Goal: Information Seeking & Learning: Learn about a topic

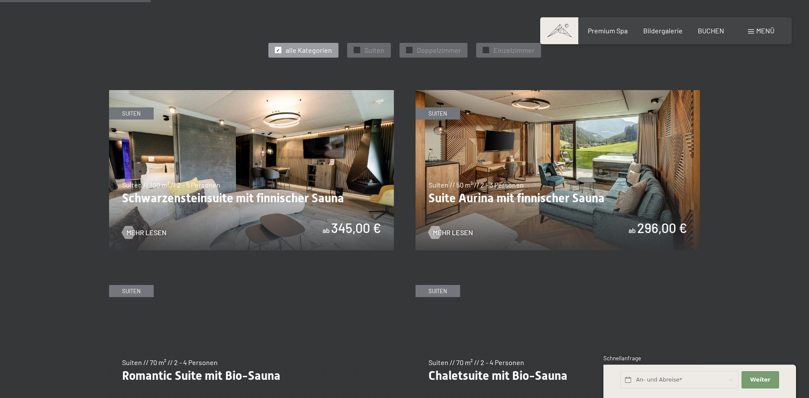
scroll to position [530, 0]
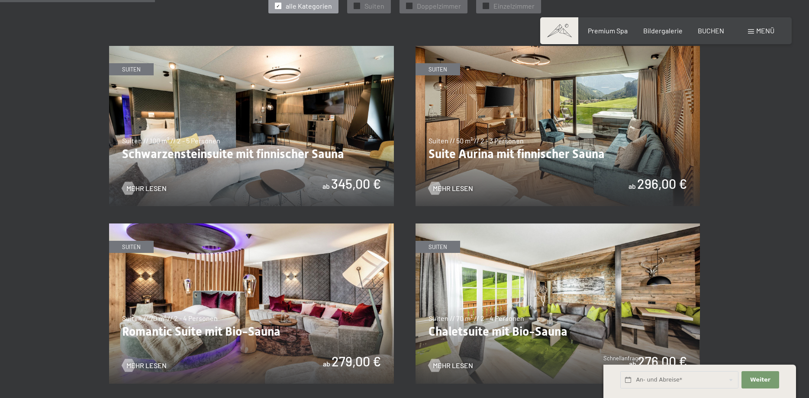
click at [518, 283] on img at bounding box center [558, 303] width 285 height 160
click at [322, 296] on img at bounding box center [251, 303] width 285 height 160
click at [271, 293] on img at bounding box center [251, 303] width 285 height 160
click at [559, 115] on img at bounding box center [558, 126] width 285 height 160
click at [245, 109] on img at bounding box center [251, 126] width 285 height 160
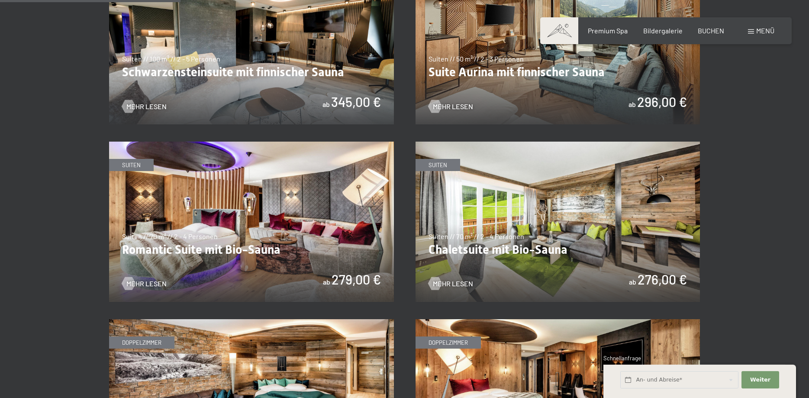
scroll to position [618, 0]
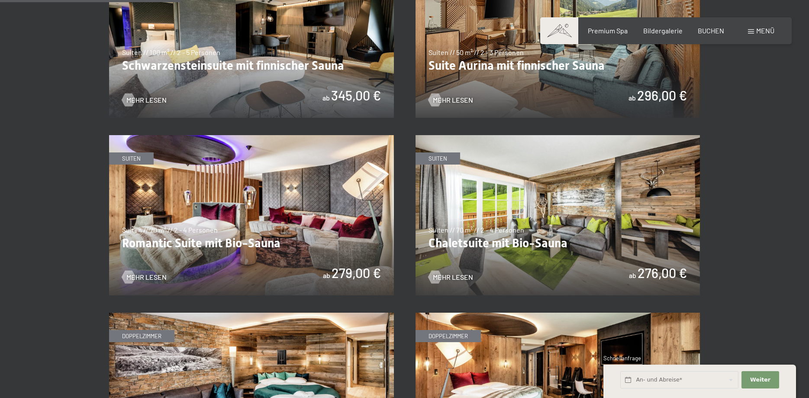
click at [518, 197] on img at bounding box center [558, 215] width 285 height 160
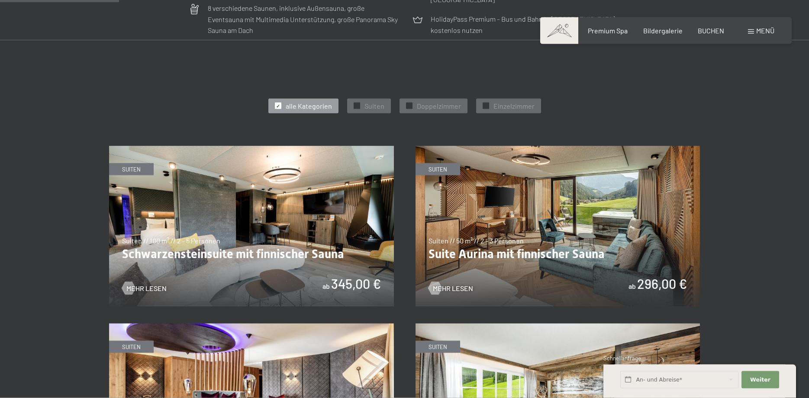
scroll to position [397, 0]
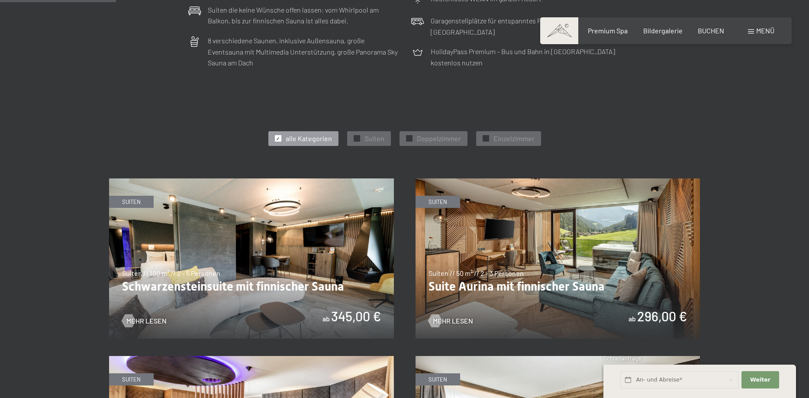
click at [292, 245] on img at bounding box center [251, 258] width 285 height 160
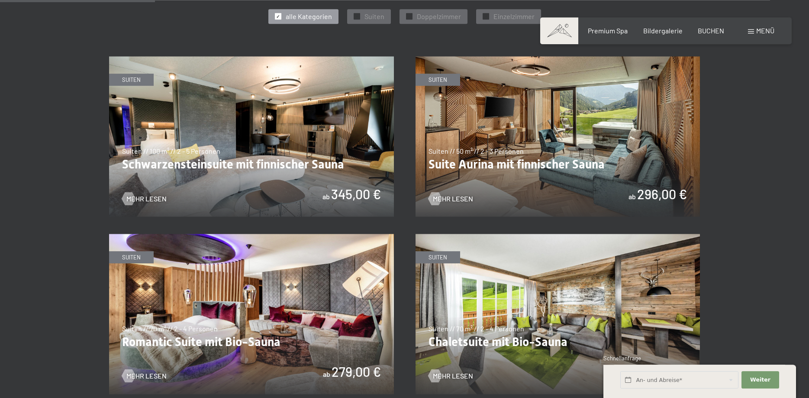
scroll to position [530, 0]
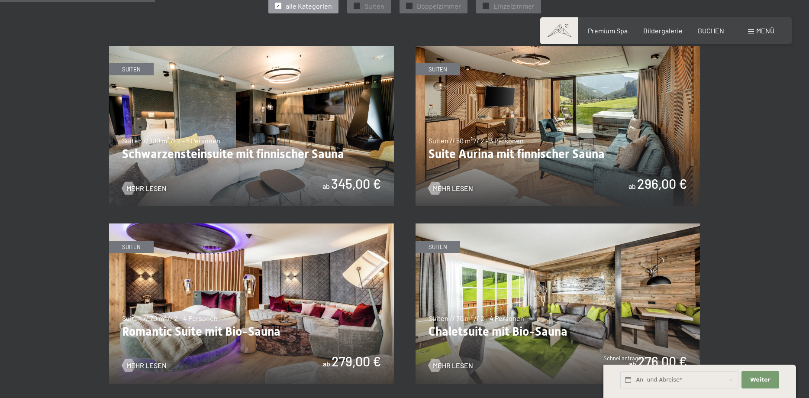
click at [551, 277] on img at bounding box center [558, 303] width 285 height 160
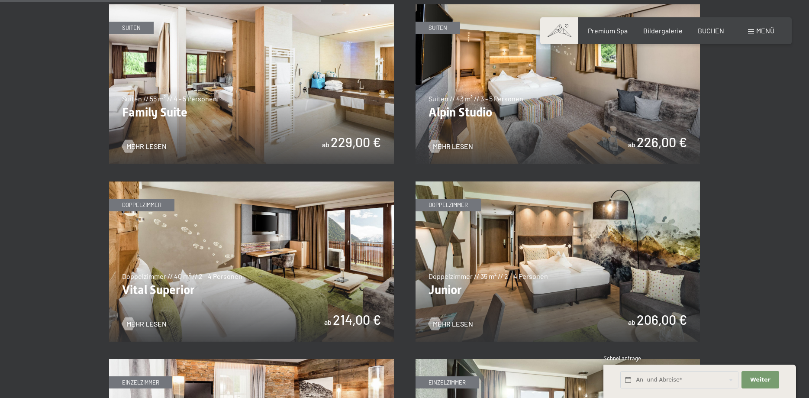
scroll to position [1015, 0]
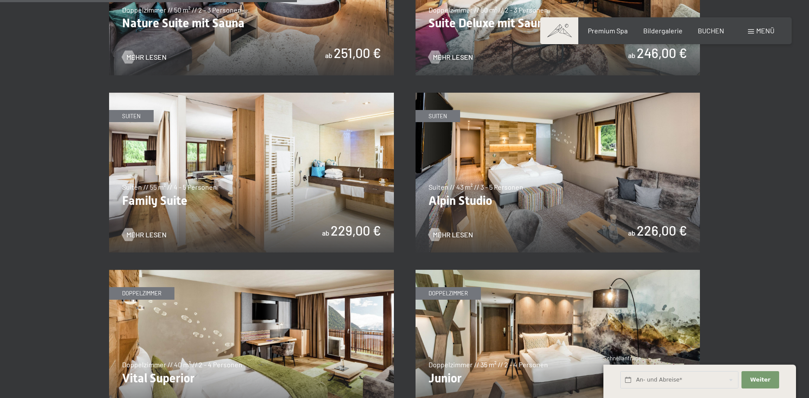
click at [270, 175] on img at bounding box center [251, 173] width 285 height 160
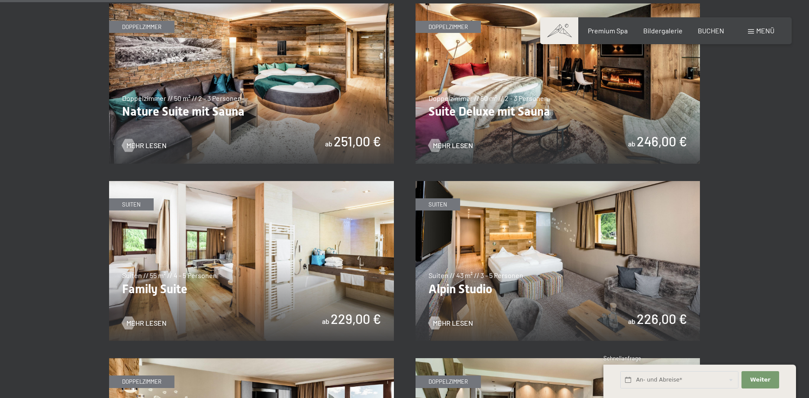
scroll to position [839, 0]
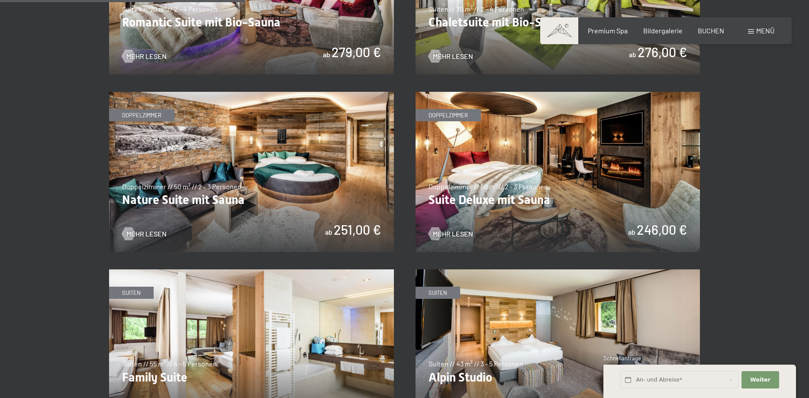
click at [603, 179] on img at bounding box center [558, 172] width 285 height 160
click at [353, 165] on img at bounding box center [251, 172] width 285 height 160
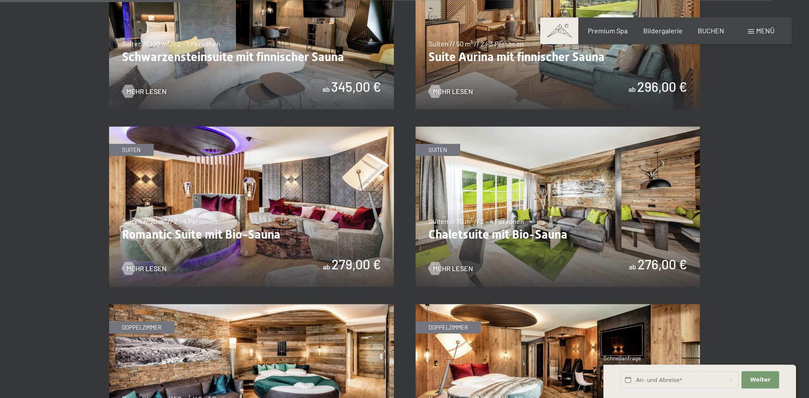
scroll to position [618, 0]
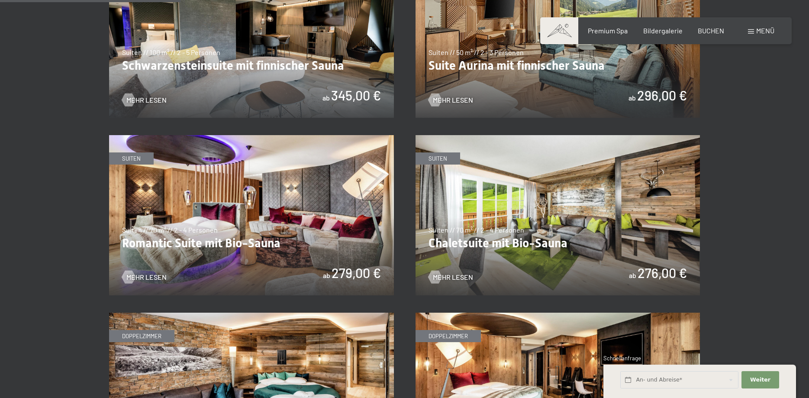
click at [598, 198] on img at bounding box center [558, 215] width 285 height 160
click at [333, 189] on img at bounding box center [251, 215] width 285 height 160
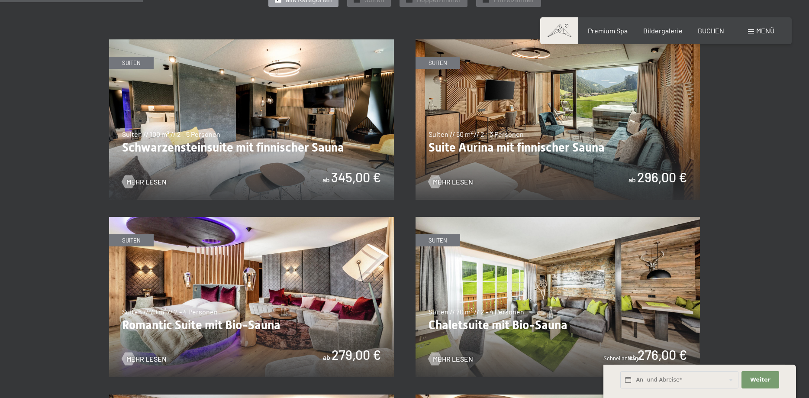
scroll to position [486, 0]
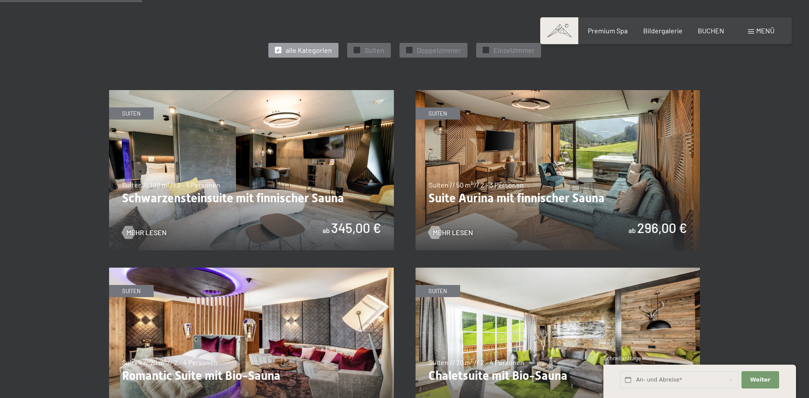
click at [597, 180] on img at bounding box center [558, 170] width 285 height 160
click at [338, 169] on img at bounding box center [251, 170] width 285 height 160
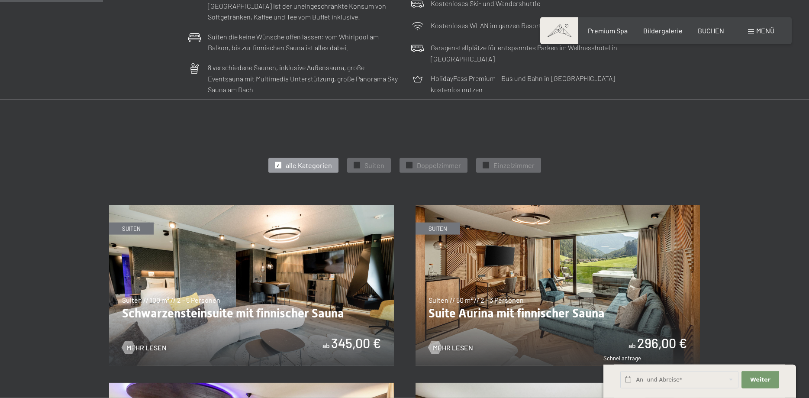
scroll to position [353, 0]
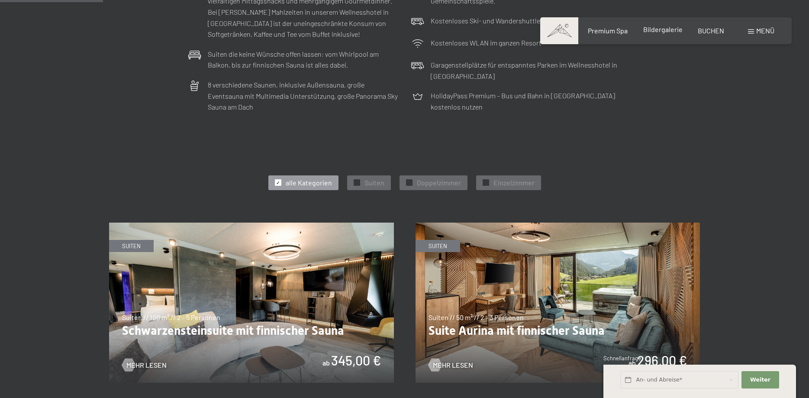
click at [667, 29] on span "Bildergalerie" at bounding box center [662, 29] width 39 height 8
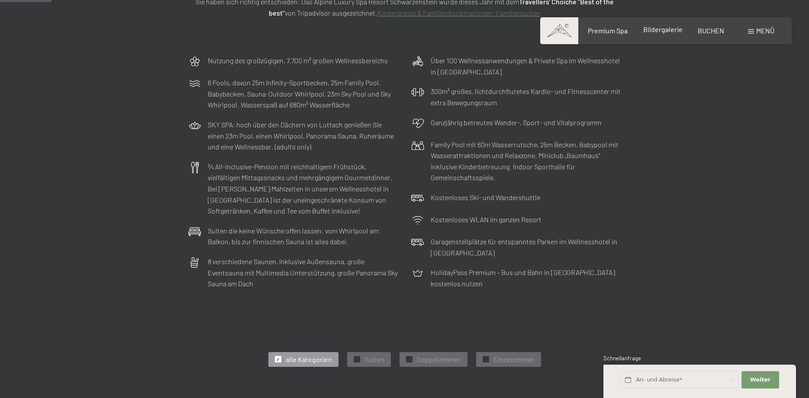
click at [669, 26] on span "Bildergalerie" at bounding box center [662, 29] width 39 height 8
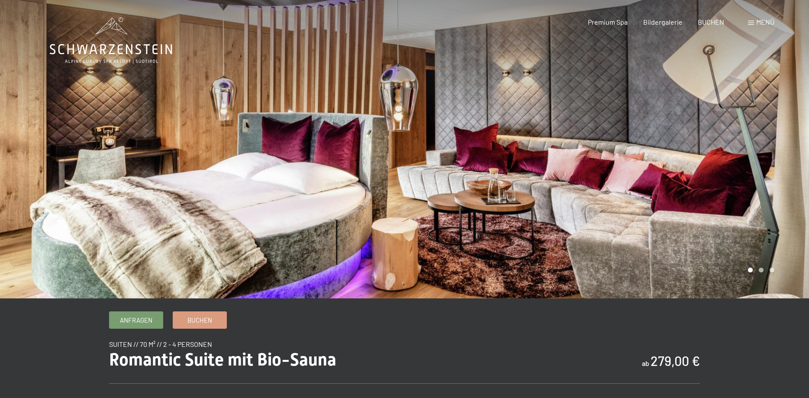
click at [763, 174] on div at bounding box center [607, 149] width 405 height 298
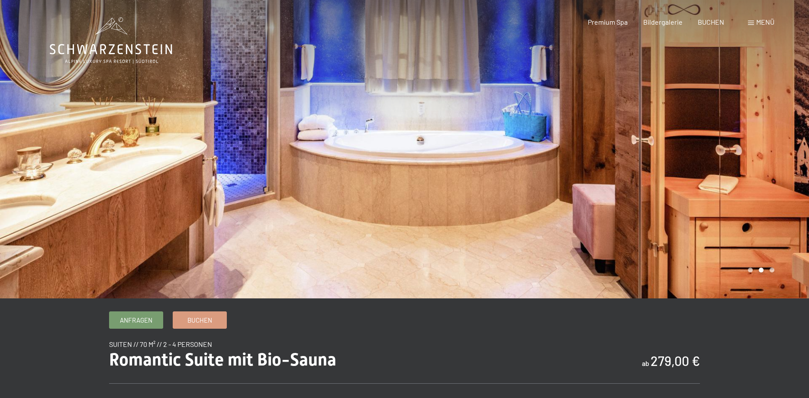
click at [763, 174] on div at bounding box center [607, 149] width 405 height 298
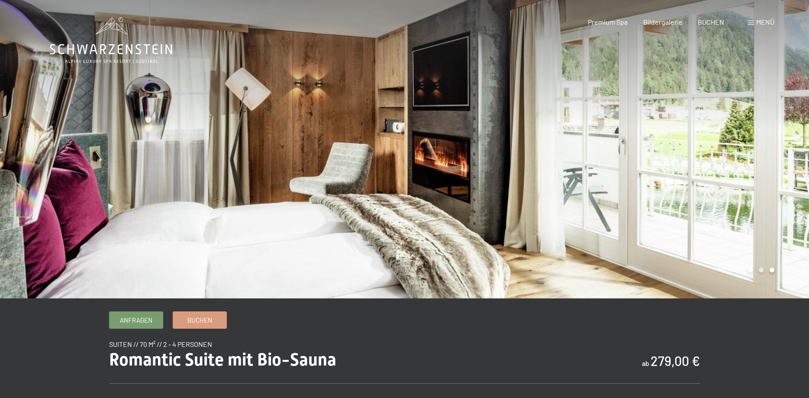
click at [763, 174] on div at bounding box center [607, 149] width 405 height 298
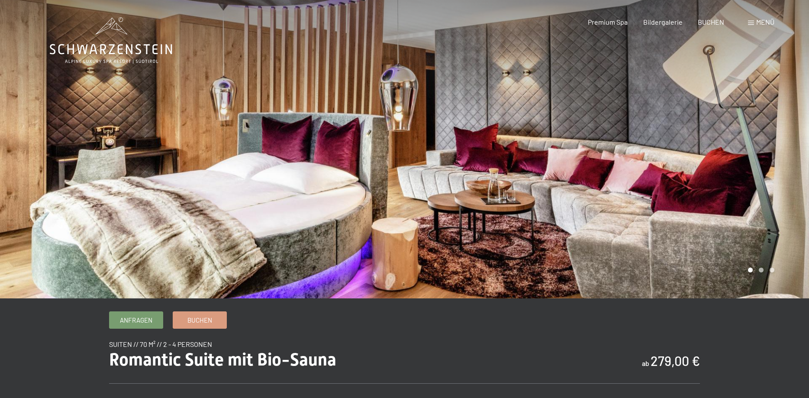
click at [763, 174] on div at bounding box center [607, 149] width 405 height 298
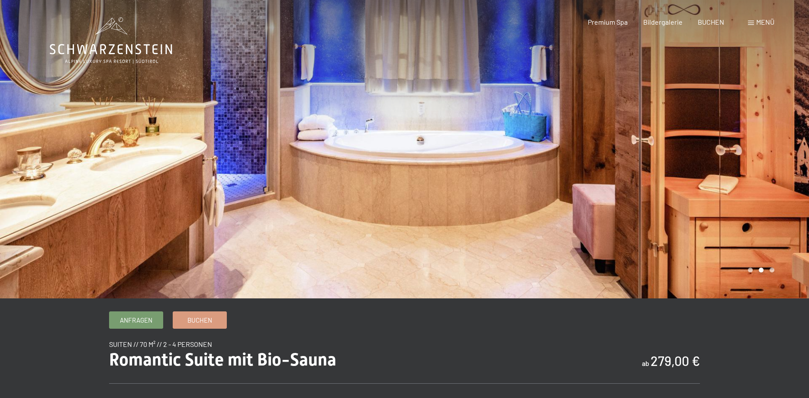
click at [732, 133] on div at bounding box center [607, 149] width 405 height 298
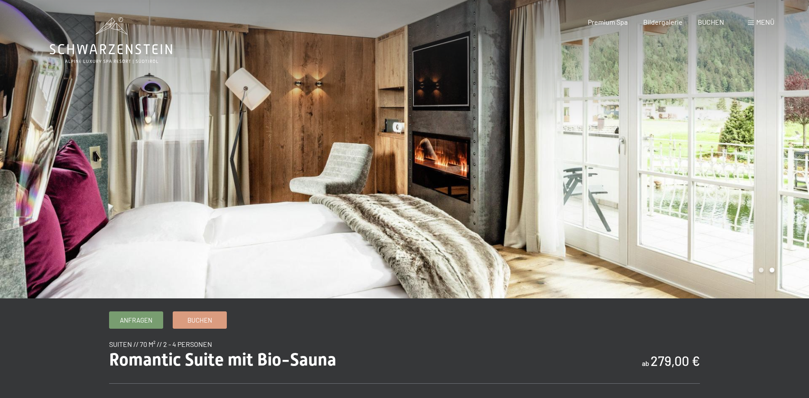
click at [732, 133] on div at bounding box center [607, 149] width 405 height 298
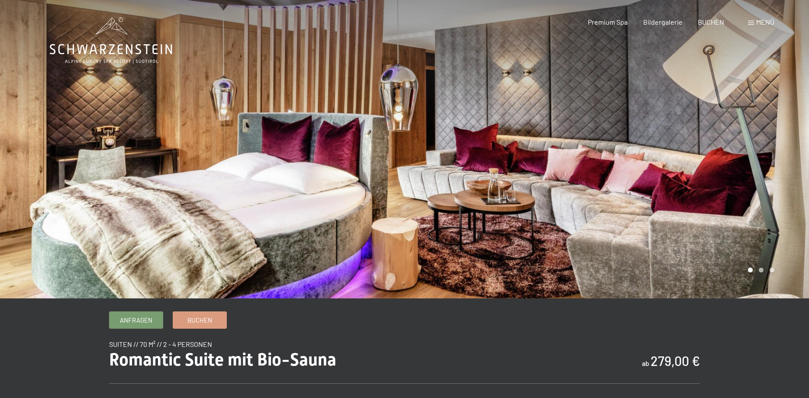
click at [770, 150] on div at bounding box center [607, 149] width 405 height 298
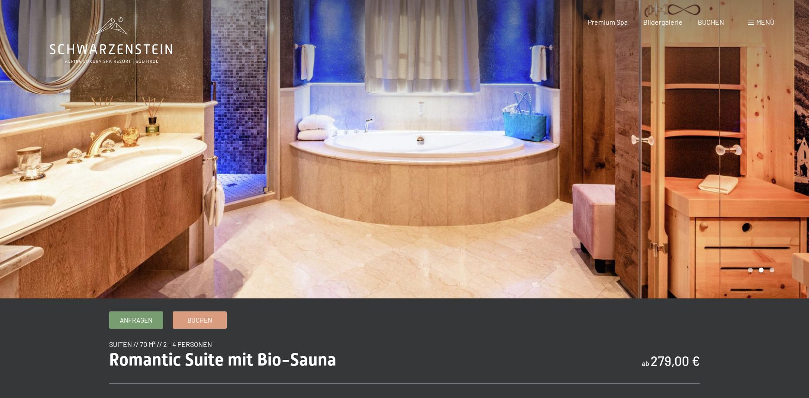
click at [770, 150] on div at bounding box center [607, 149] width 405 height 298
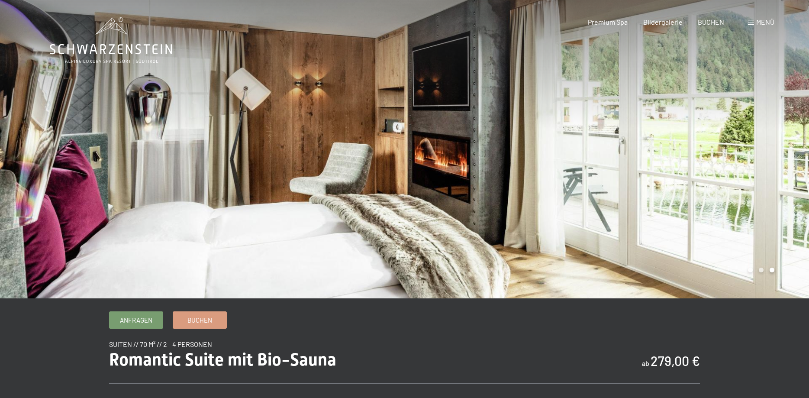
click at [770, 150] on div at bounding box center [607, 149] width 405 height 298
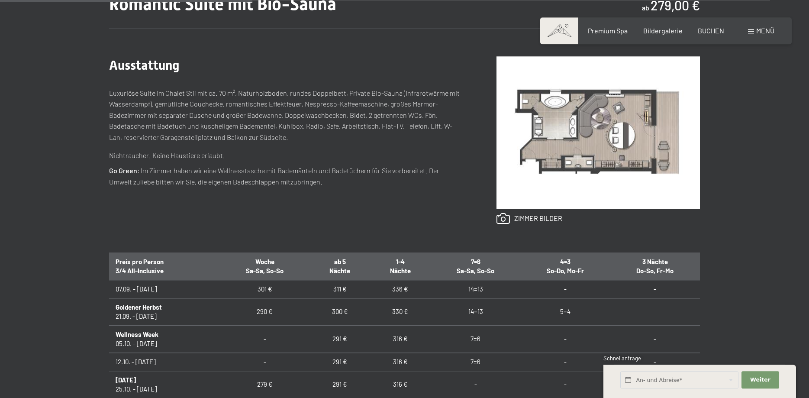
scroll to position [309, 0]
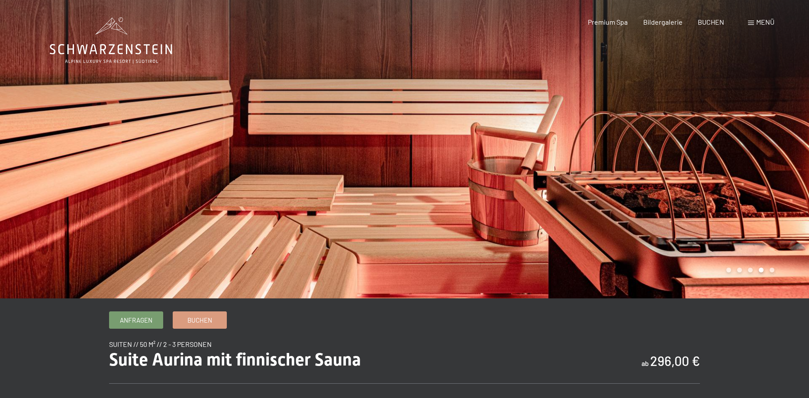
click at [756, 143] on div at bounding box center [607, 149] width 405 height 298
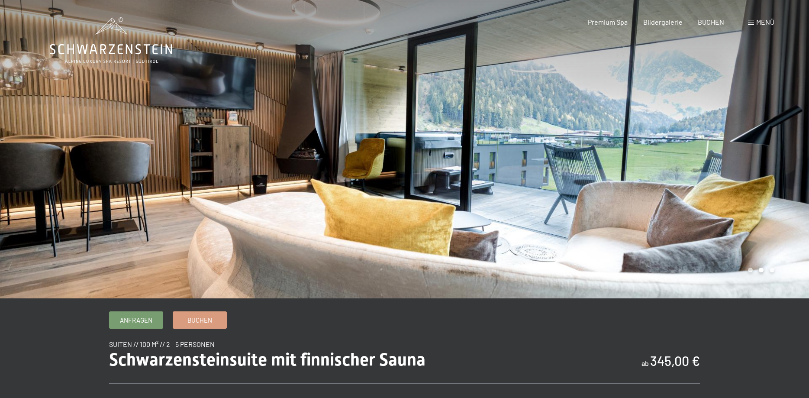
click at [779, 142] on div at bounding box center [607, 149] width 405 height 298
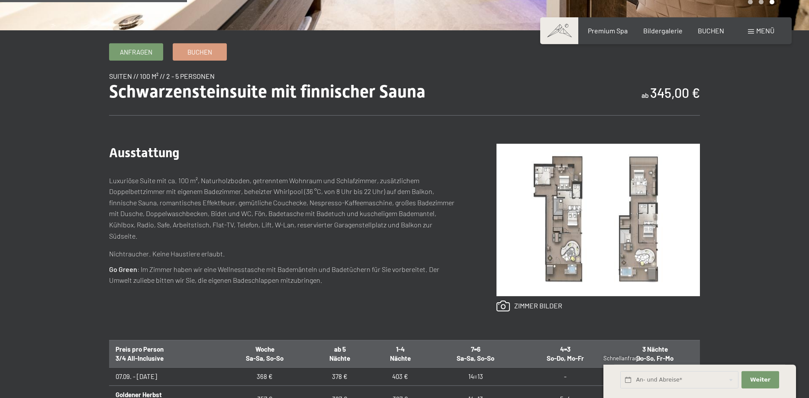
scroll to position [309, 0]
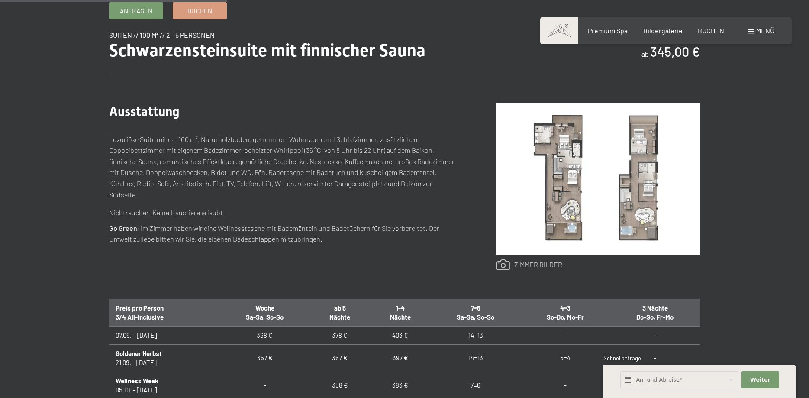
click at [534, 263] on link at bounding box center [529, 264] width 66 height 11
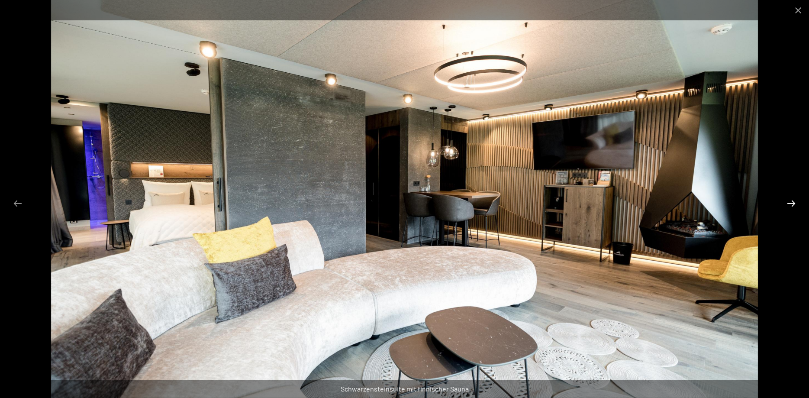
click at [790, 201] on button "Next slide" at bounding box center [791, 203] width 18 height 17
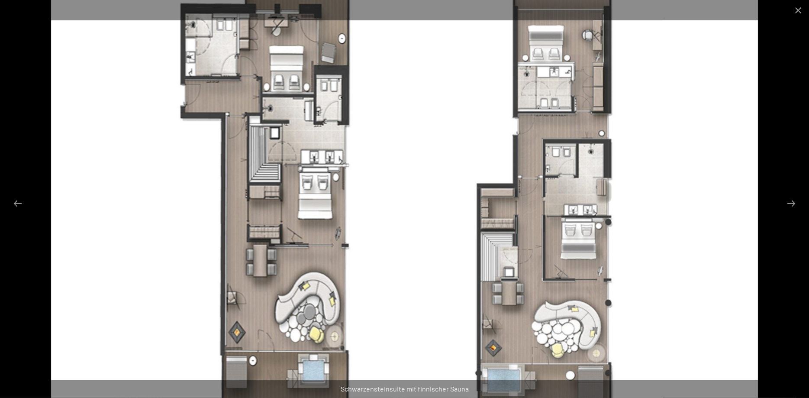
scroll to position [221, 0]
click at [796, 10] on button "Close gallery" at bounding box center [798, 10] width 22 height 20
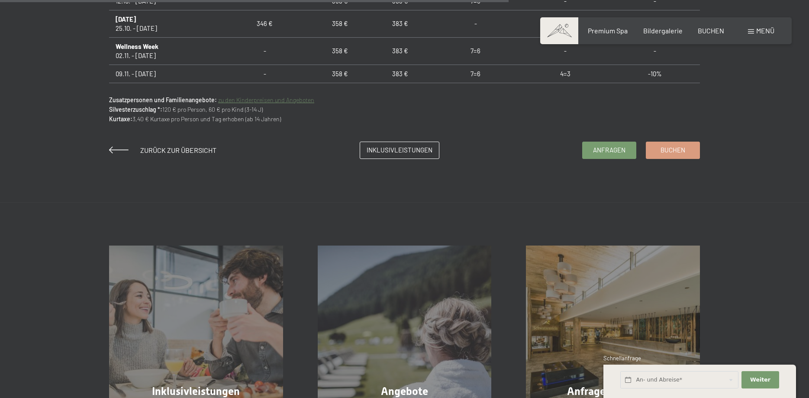
scroll to position [662, 0]
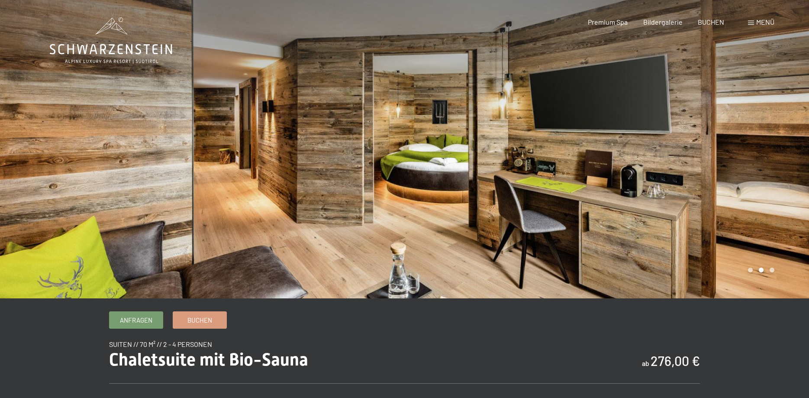
click at [673, 178] on div at bounding box center [607, 149] width 405 height 298
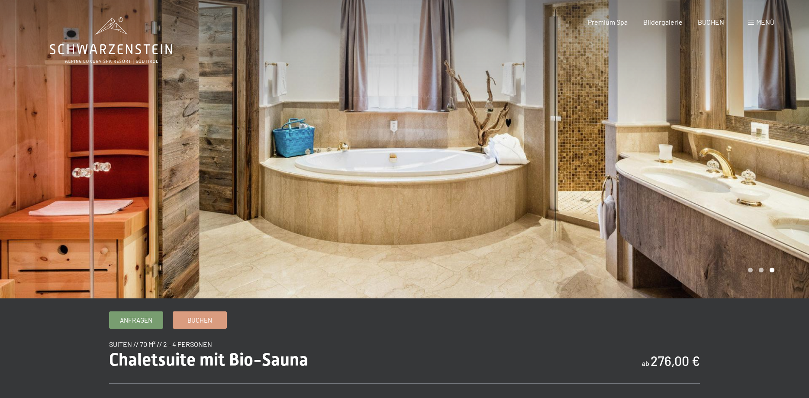
click at [673, 178] on div at bounding box center [607, 149] width 405 height 298
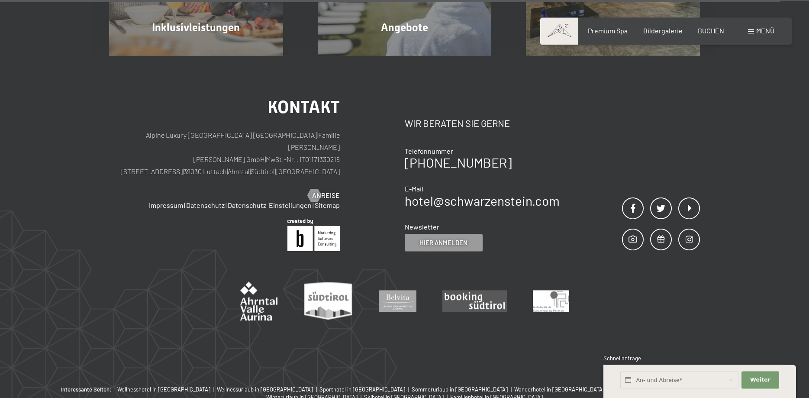
scroll to position [1104, 0]
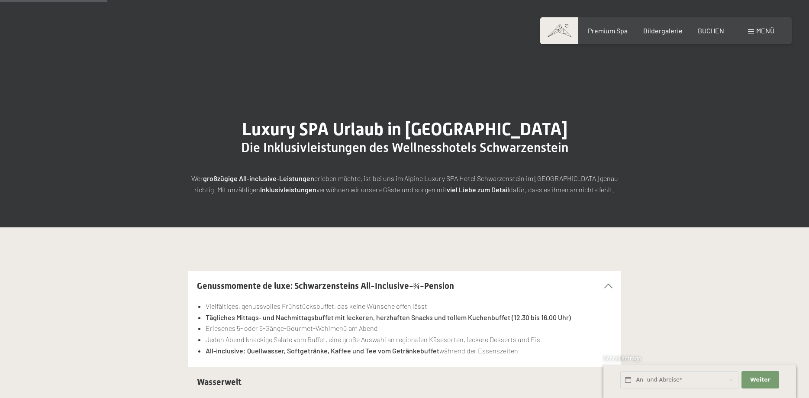
scroll to position [221, 0]
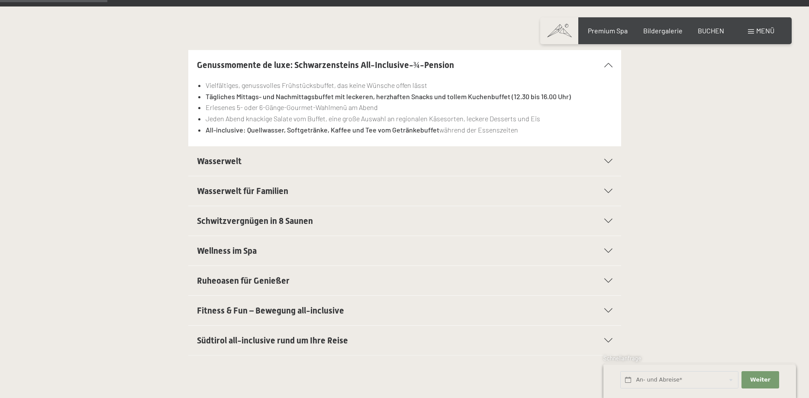
click at [608, 251] on icon at bounding box center [608, 250] width 8 height 4
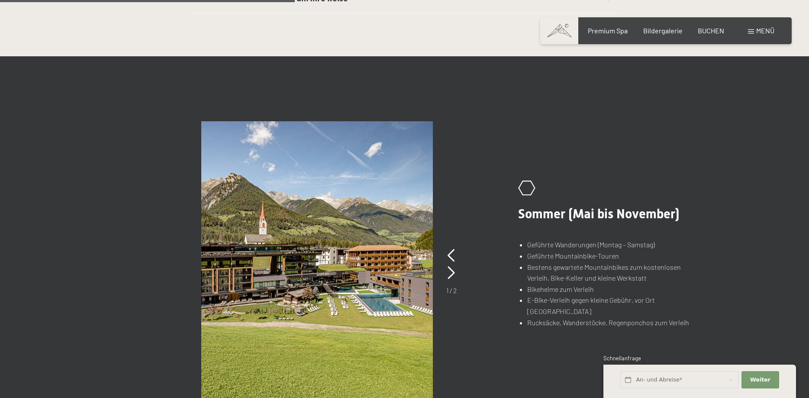
scroll to position [662, 0]
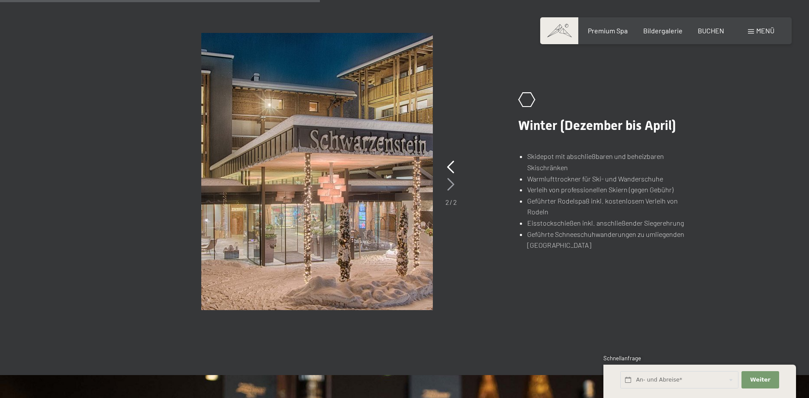
click at [449, 186] on icon at bounding box center [450, 184] width 7 height 13
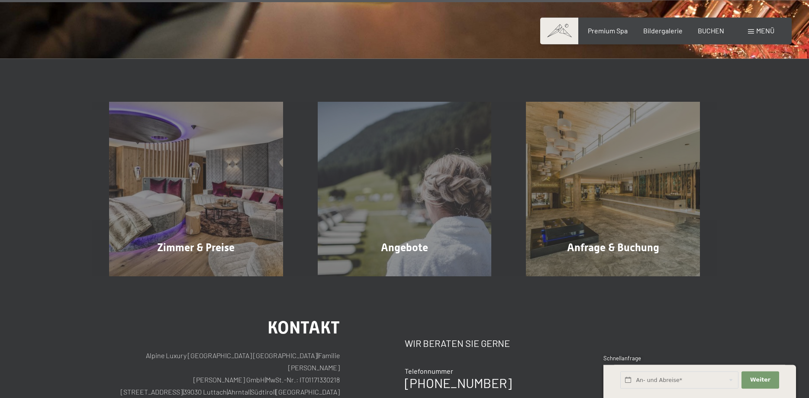
scroll to position [1457, 0]
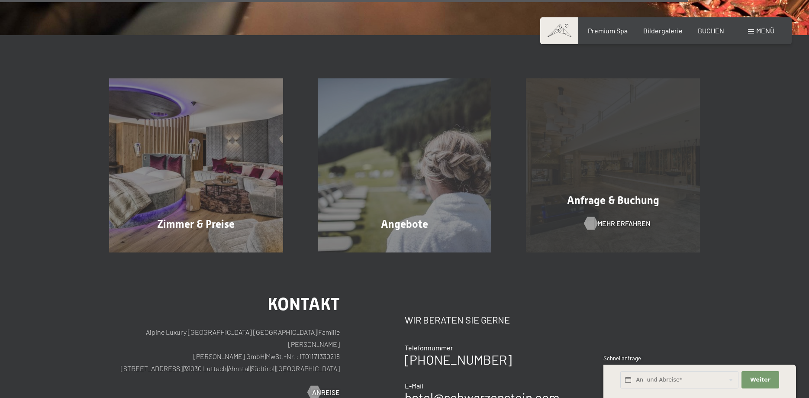
click at [612, 225] on span "Mehr erfahren" at bounding box center [623, 224] width 53 height 10
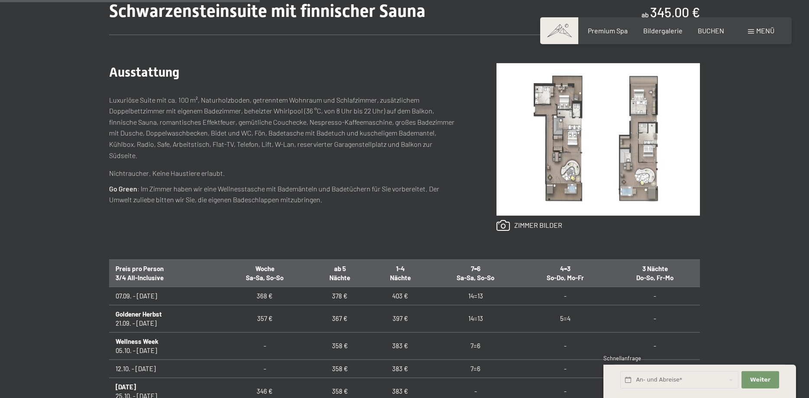
scroll to position [353, 0]
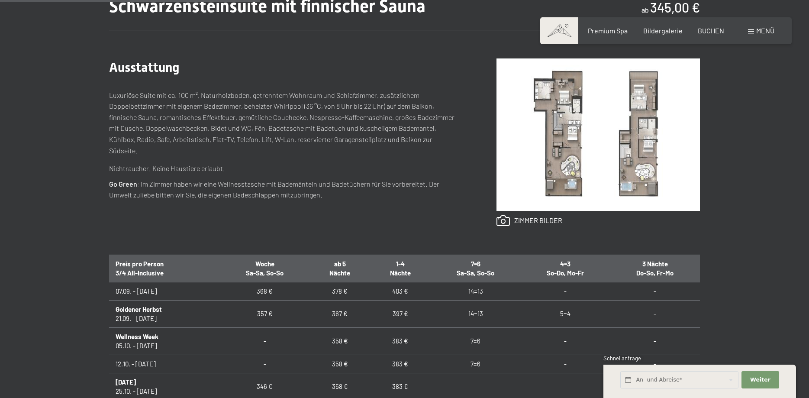
click at [594, 194] on img at bounding box center [597, 134] width 203 height 152
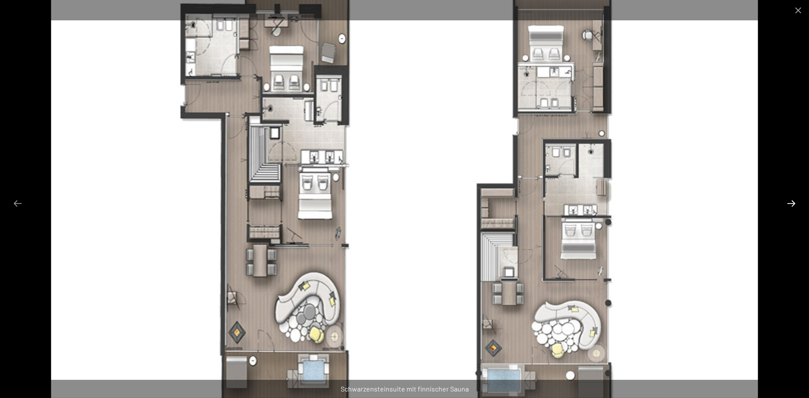
click at [792, 205] on button "Next slide" at bounding box center [791, 203] width 18 height 17
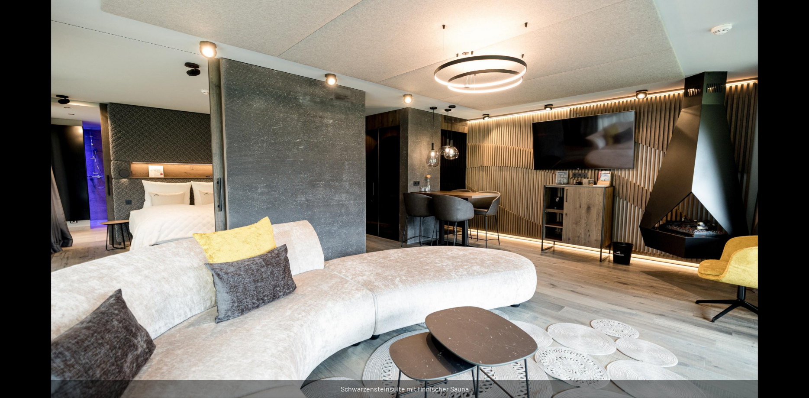
click at [792, 205] on button "Next slide" at bounding box center [795, 203] width 18 height 17
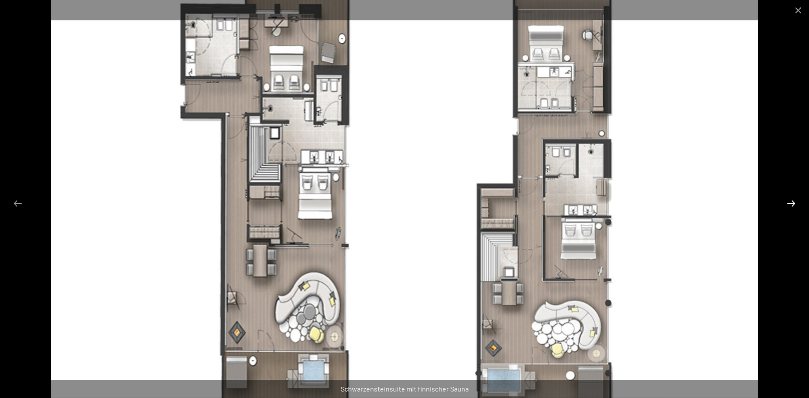
click at [792, 205] on button "Next slide" at bounding box center [791, 203] width 18 height 17
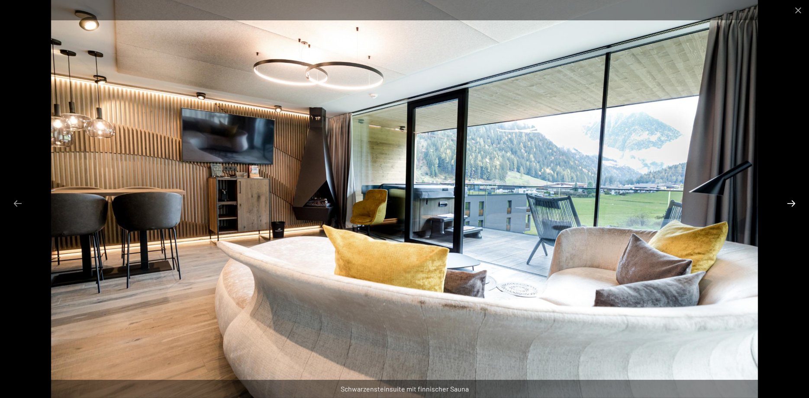
click at [792, 205] on button "Next slide" at bounding box center [791, 203] width 18 height 17
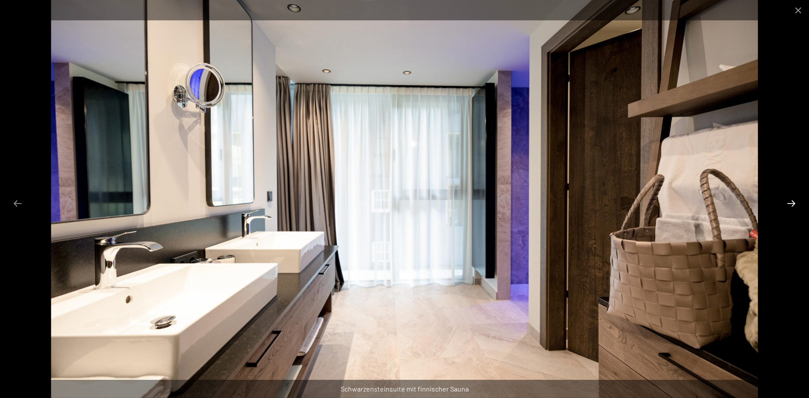
click at [792, 205] on button "Next slide" at bounding box center [791, 203] width 18 height 17
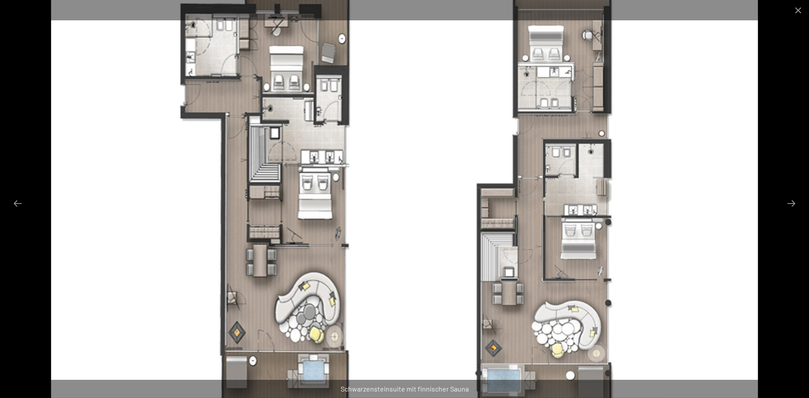
drag, startPoint x: 796, startPoint y: 6, endPoint x: 794, endPoint y: 26, distance: 20.4
click at [795, 15] on button "Close gallery" at bounding box center [798, 10] width 22 height 20
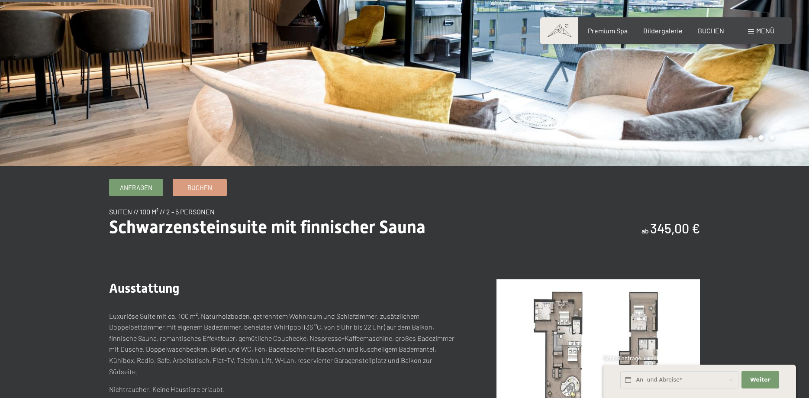
scroll to position [0, 0]
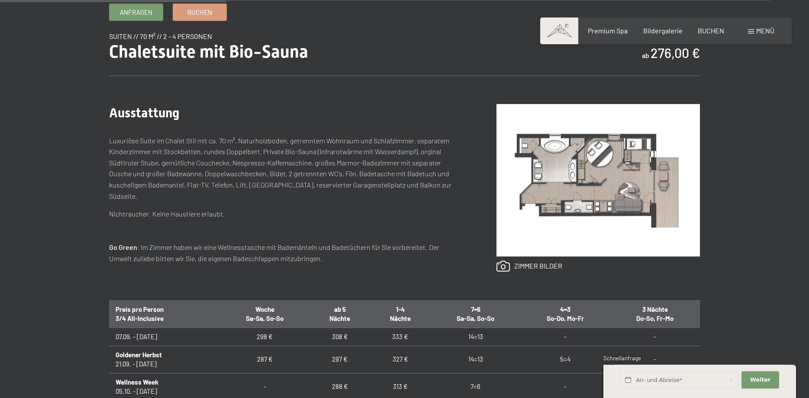
scroll to position [309, 0]
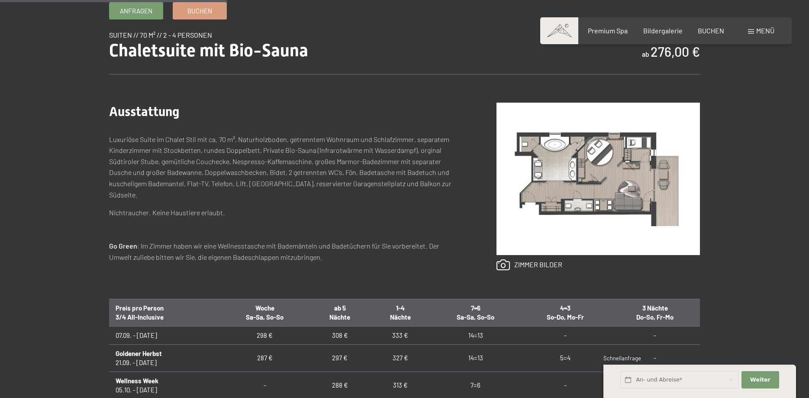
click at [592, 193] on img at bounding box center [597, 179] width 203 height 152
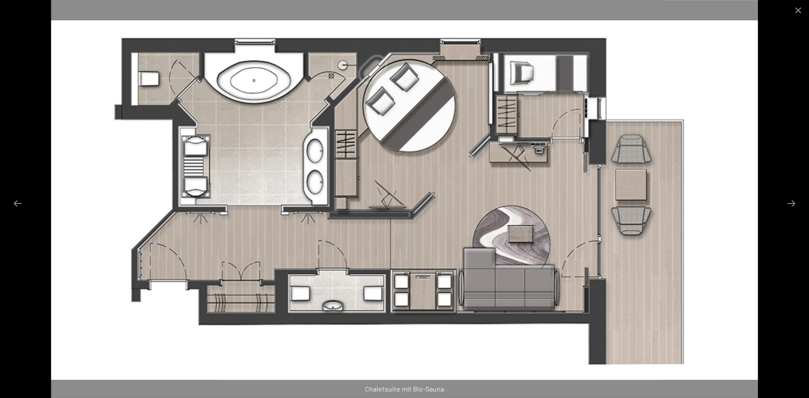
scroll to position [486, 0]
click at [791, 201] on button "Next slide" at bounding box center [791, 203] width 18 height 17
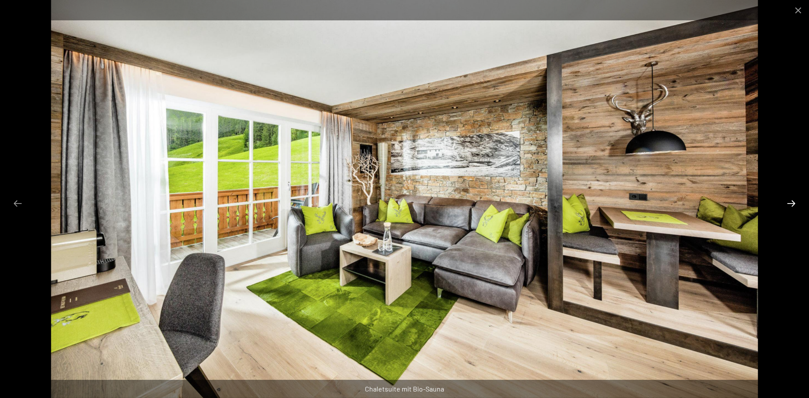
click at [791, 201] on button "Next slide" at bounding box center [791, 203] width 18 height 17
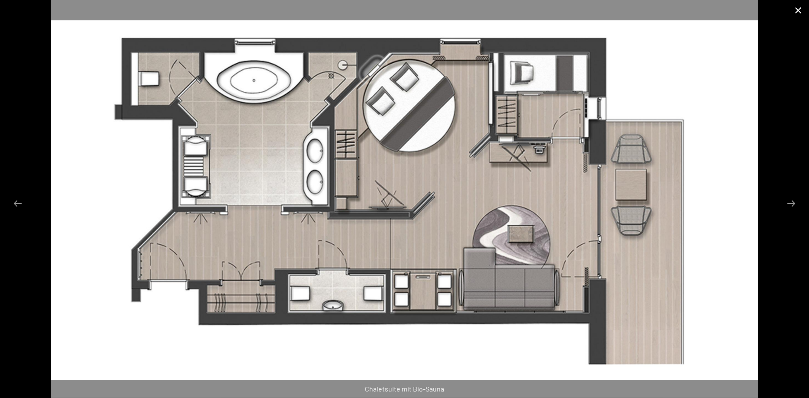
click at [795, 10] on button "Close gallery" at bounding box center [798, 10] width 22 height 20
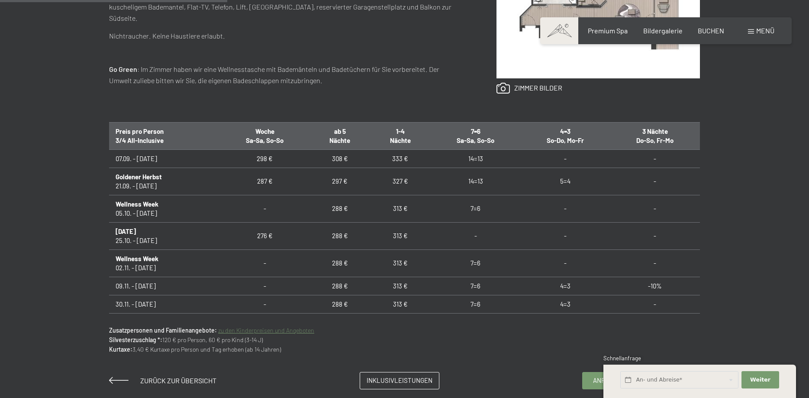
scroll to position [309, 0]
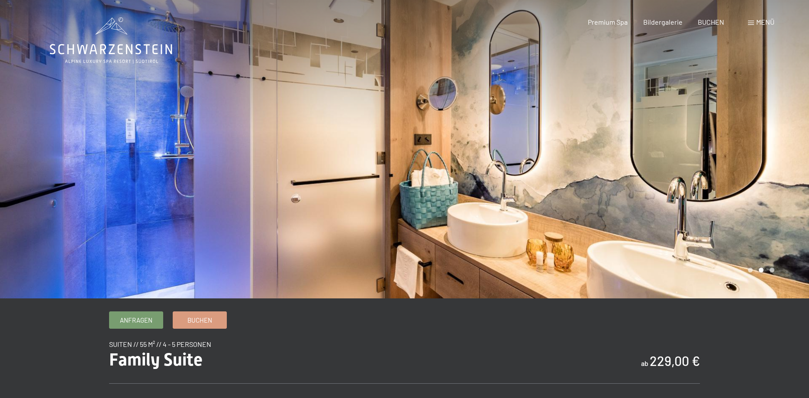
click at [790, 175] on div at bounding box center [607, 149] width 405 height 298
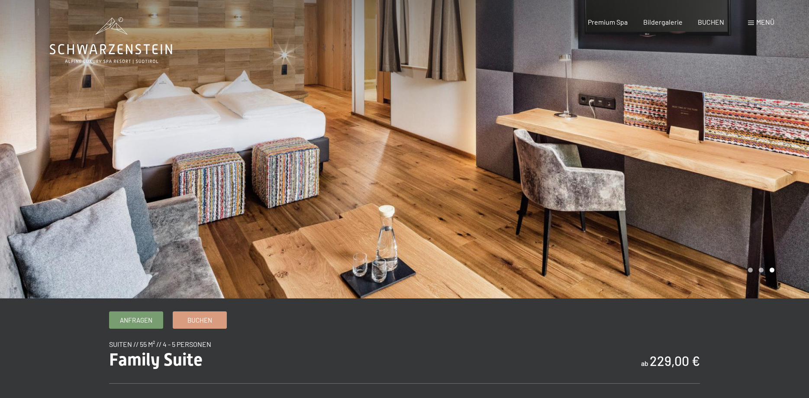
click at [474, 128] on div at bounding box center [607, 149] width 405 height 298
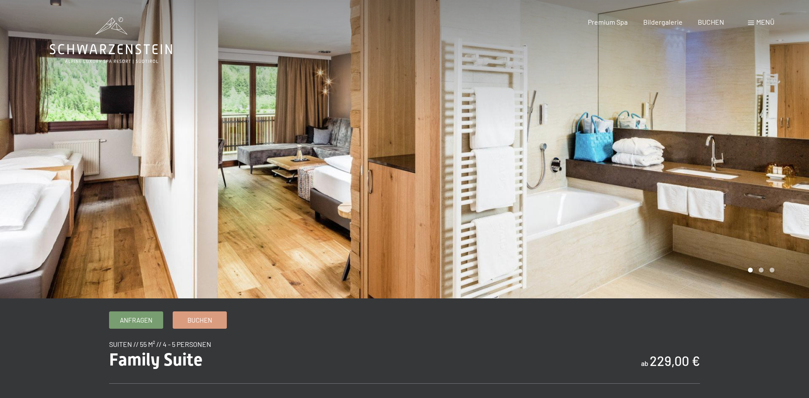
click at [728, 159] on div at bounding box center [607, 149] width 405 height 298
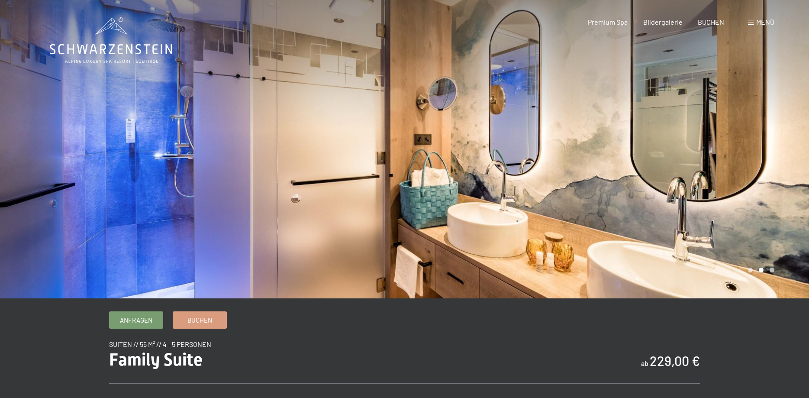
click at [648, 185] on div at bounding box center [607, 149] width 405 height 298
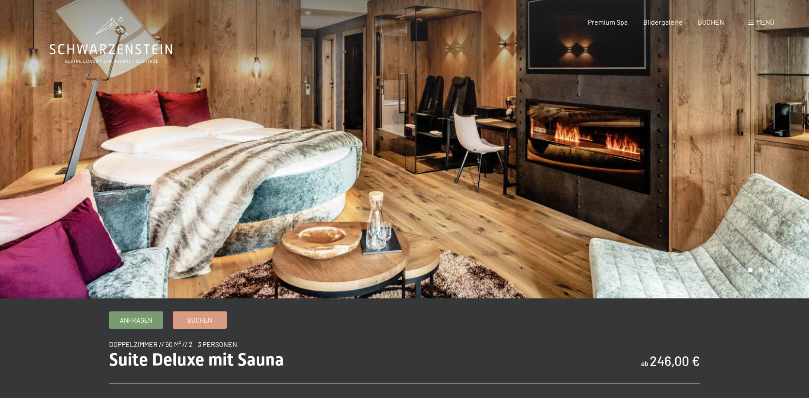
click at [743, 135] on div at bounding box center [607, 149] width 405 height 298
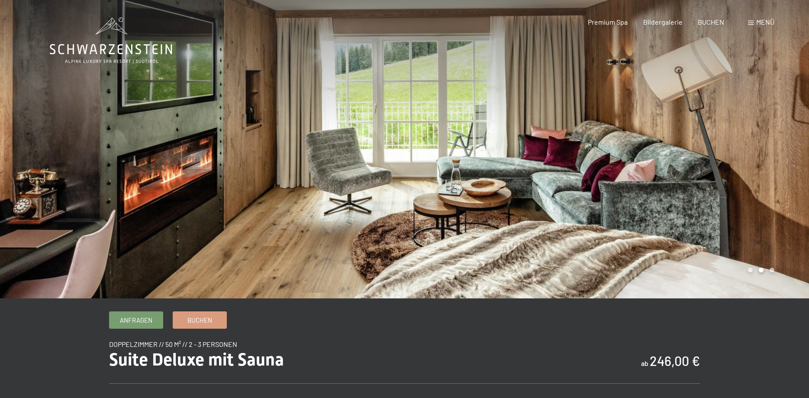
click at [743, 135] on div at bounding box center [607, 149] width 405 height 298
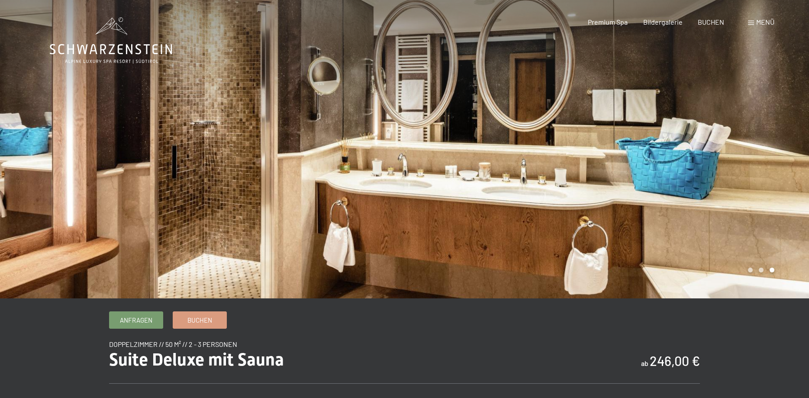
click at [743, 135] on div at bounding box center [607, 149] width 405 height 298
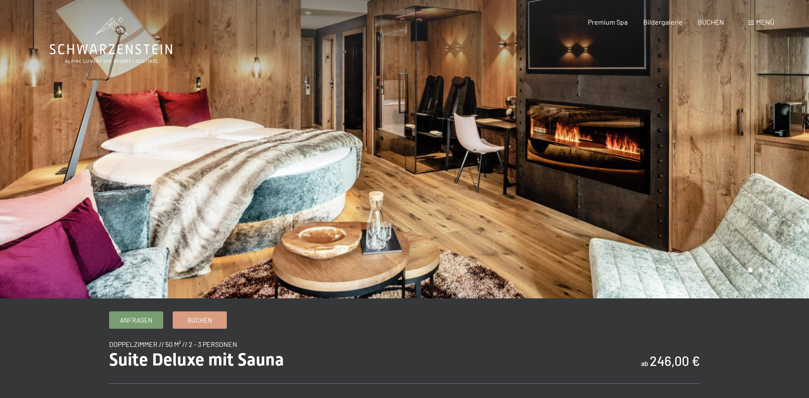
click at [743, 135] on div at bounding box center [607, 149] width 405 height 298
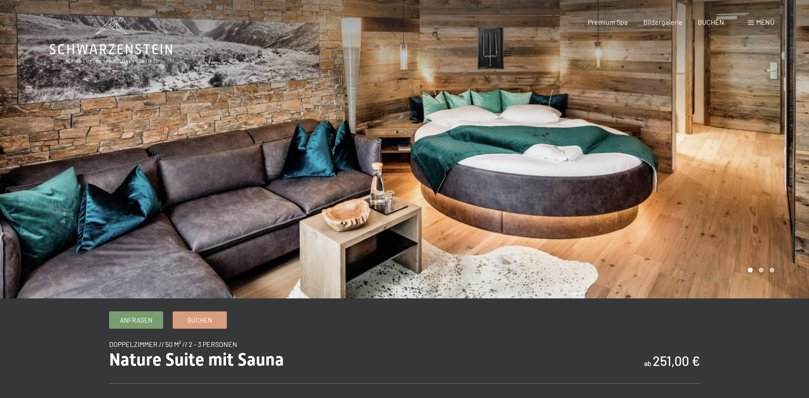
click at [757, 142] on div at bounding box center [607, 149] width 405 height 298
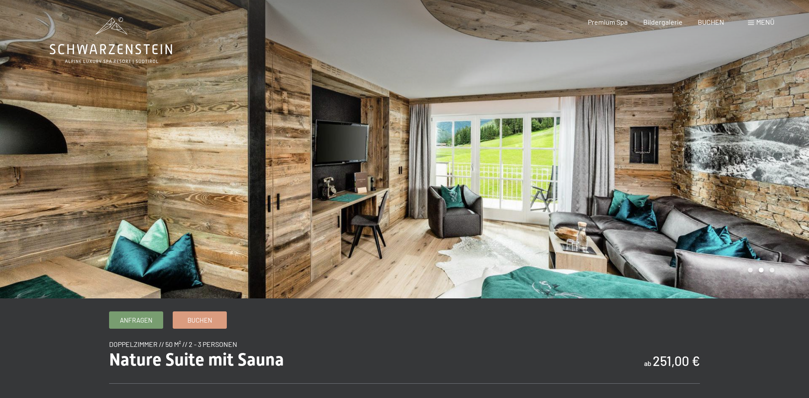
click at [757, 142] on div at bounding box center [607, 149] width 405 height 298
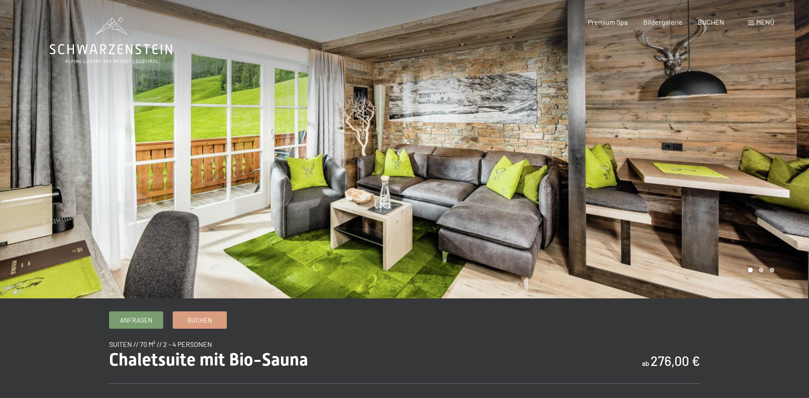
click at [784, 147] on div at bounding box center [607, 149] width 405 height 298
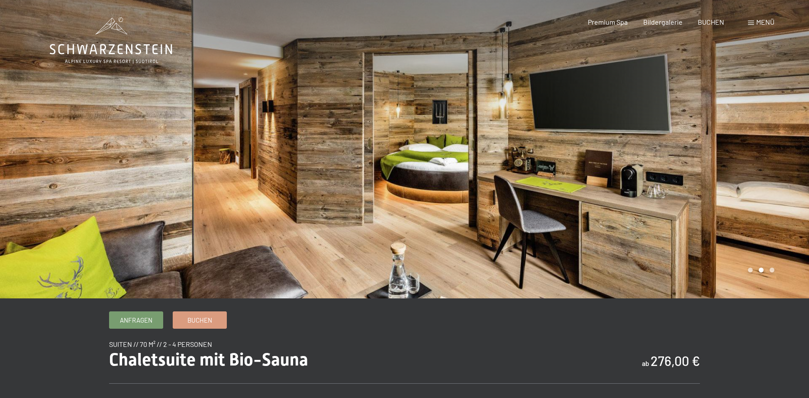
click at [784, 147] on div at bounding box center [607, 149] width 405 height 298
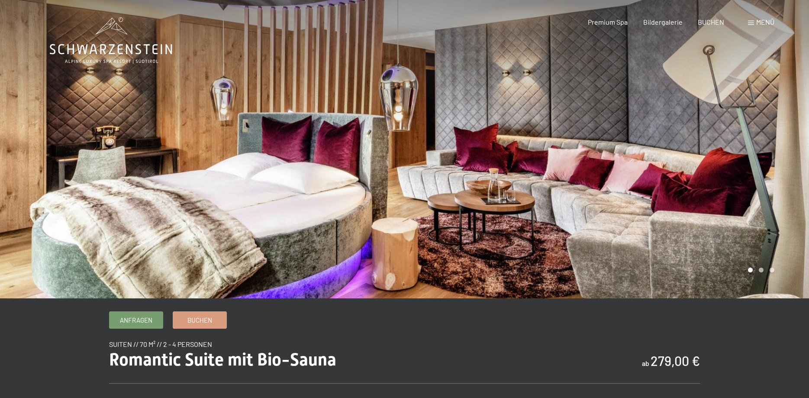
click at [749, 139] on div at bounding box center [607, 149] width 405 height 298
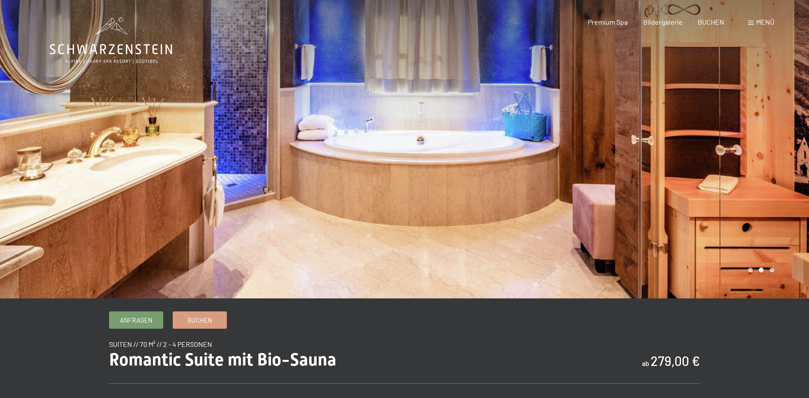
click at [749, 139] on div at bounding box center [607, 149] width 405 height 298
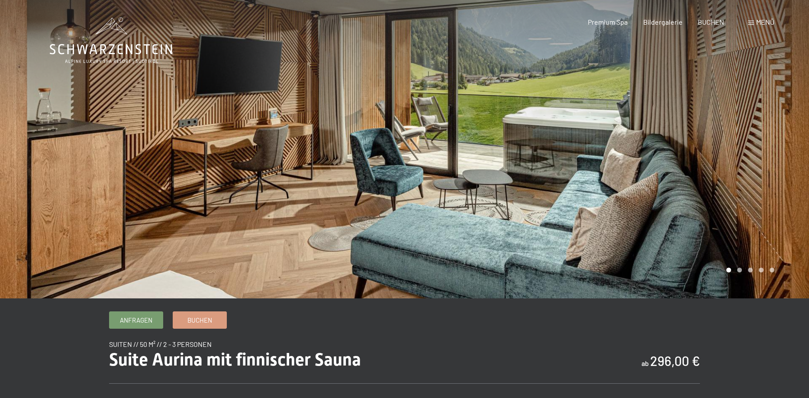
click at [745, 121] on div at bounding box center [607, 149] width 405 height 298
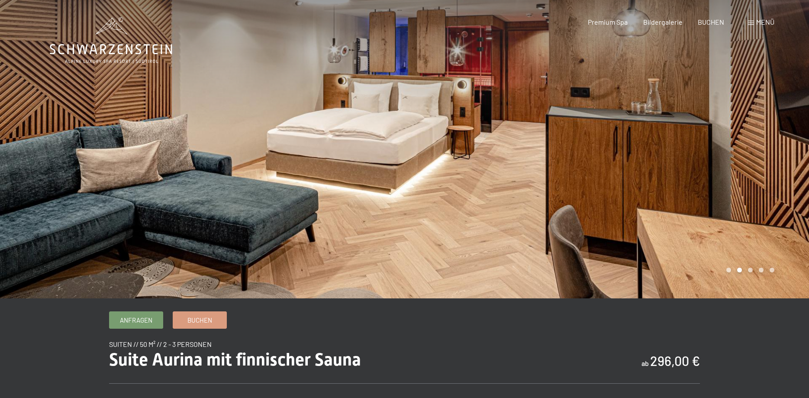
click at [745, 121] on div at bounding box center [607, 149] width 405 height 298
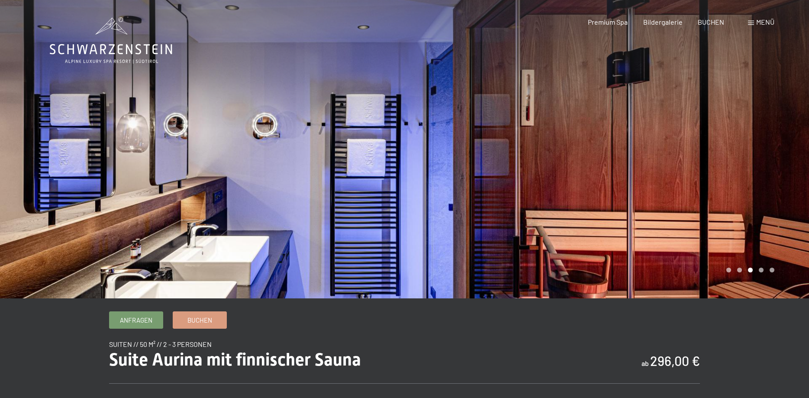
click at [745, 121] on div at bounding box center [607, 149] width 405 height 298
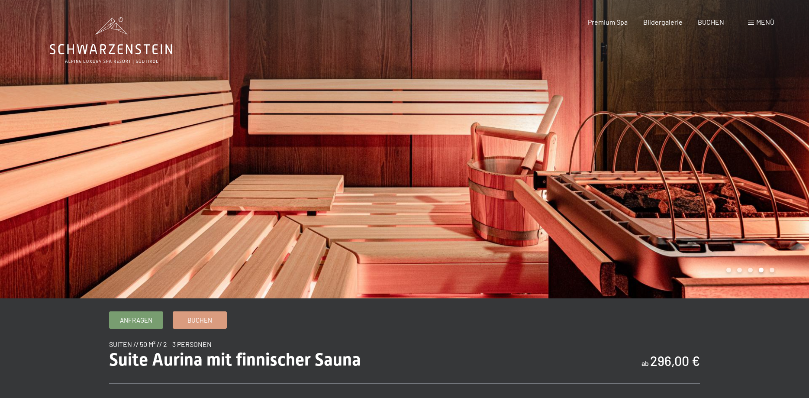
click at [745, 121] on div at bounding box center [607, 149] width 405 height 298
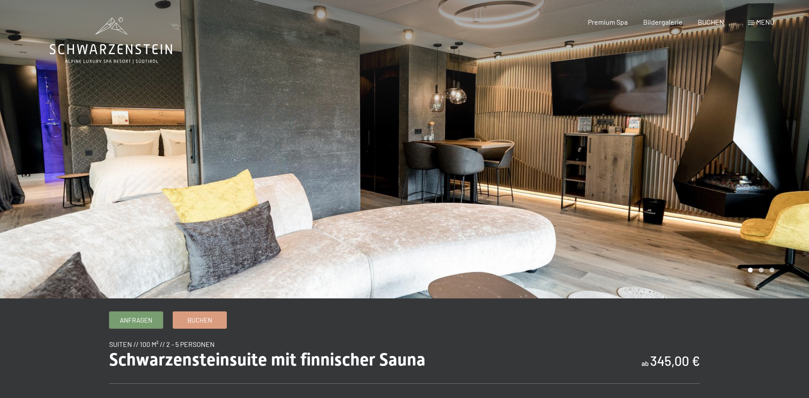
click at [770, 141] on div at bounding box center [607, 149] width 405 height 298
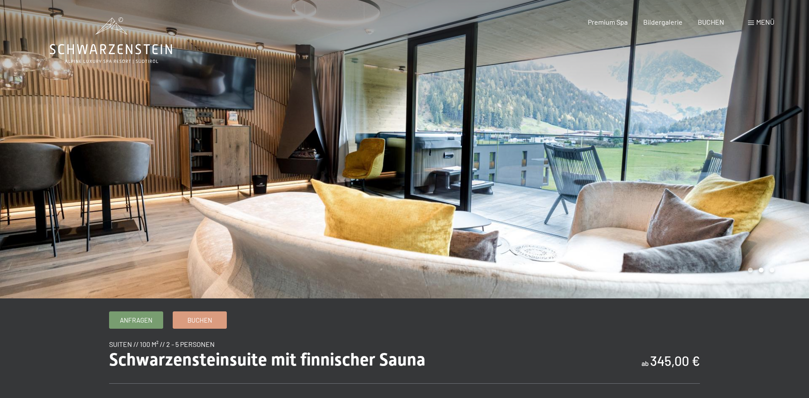
click at [770, 141] on div at bounding box center [607, 149] width 405 height 298
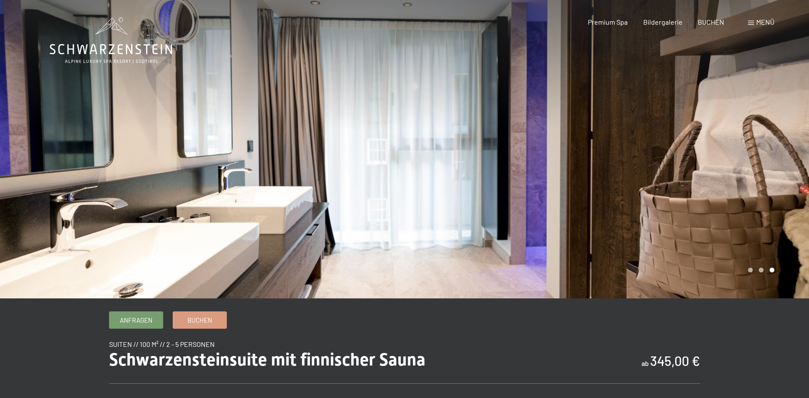
click at [770, 141] on div at bounding box center [607, 149] width 405 height 298
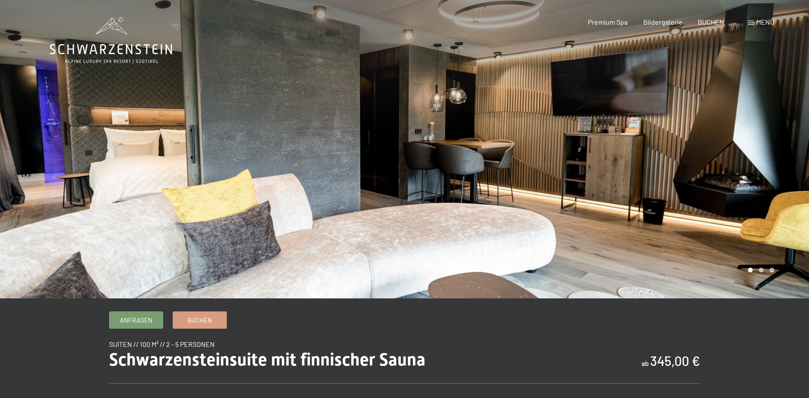
click at [544, 184] on div at bounding box center [607, 149] width 405 height 298
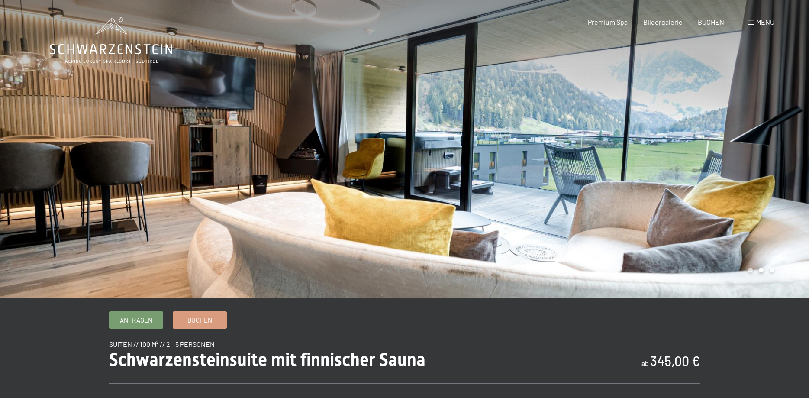
click at [544, 184] on div at bounding box center [607, 149] width 405 height 298
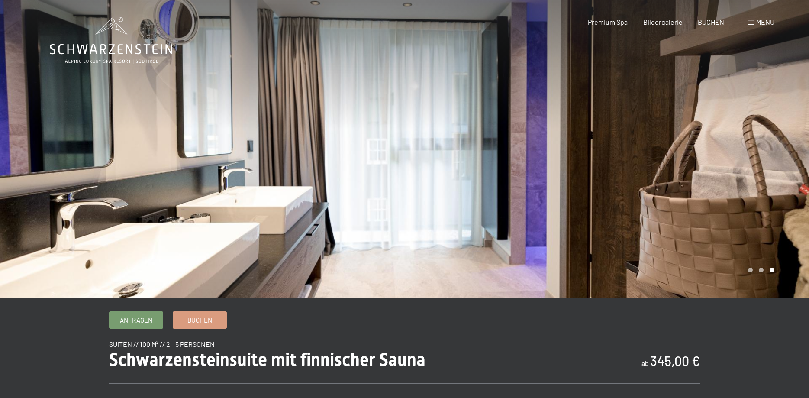
click at [544, 184] on div at bounding box center [607, 149] width 405 height 298
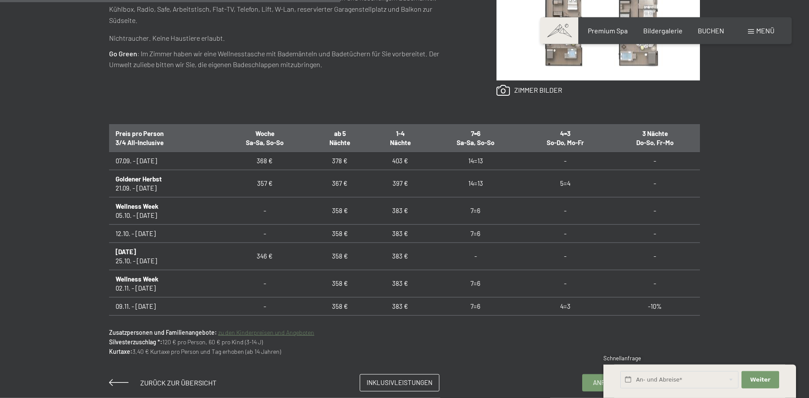
scroll to position [486, 0]
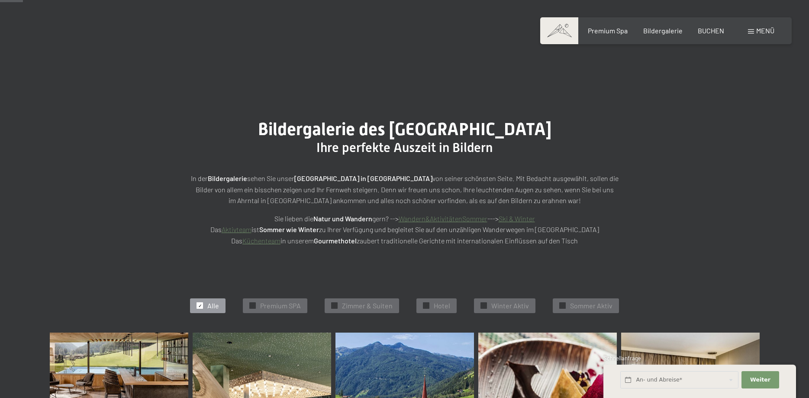
scroll to position [309, 0]
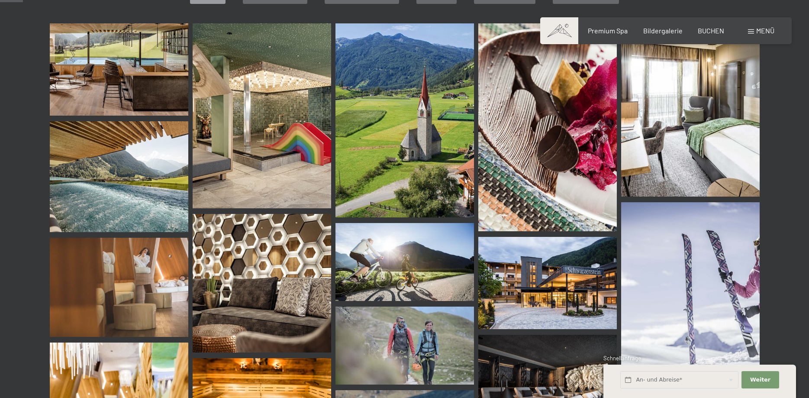
click at [282, 143] on img at bounding box center [262, 115] width 139 height 185
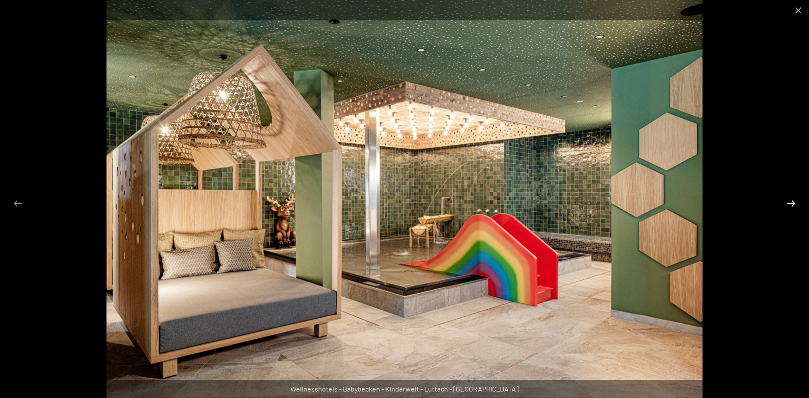
click at [792, 201] on button "Next slide" at bounding box center [791, 203] width 18 height 17
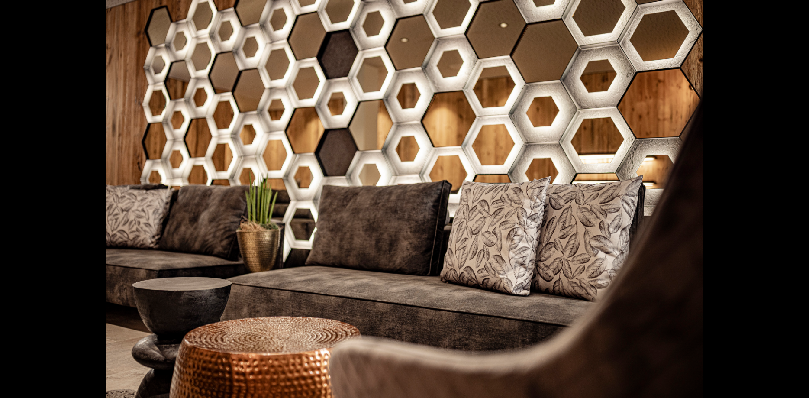
click at [792, 201] on button "Next slide" at bounding box center [795, 203] width 18 height 17
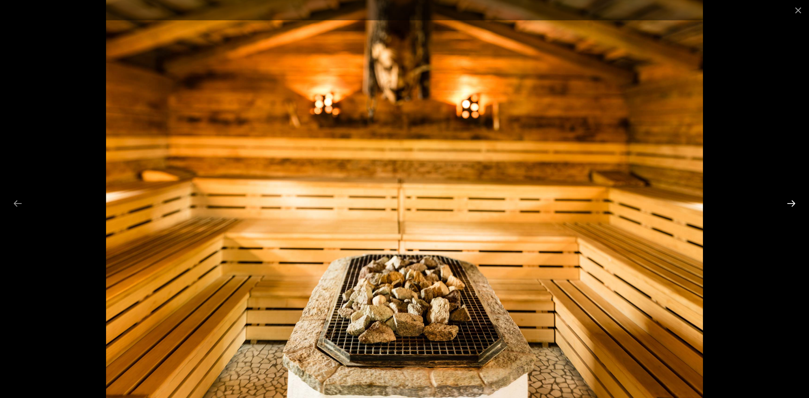
click at [792, 201] on button "Next slide" at bounding box center [791, 203] width 18 height 17
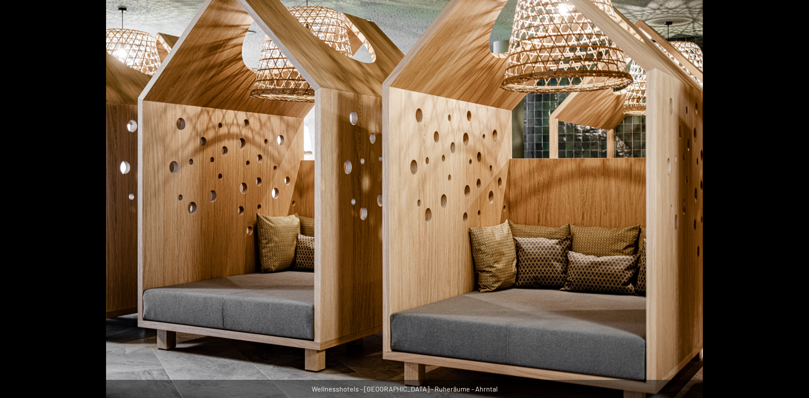
click at [792, 201] on button "Next slide" at bounding box center [795, 203] width 18 height 17
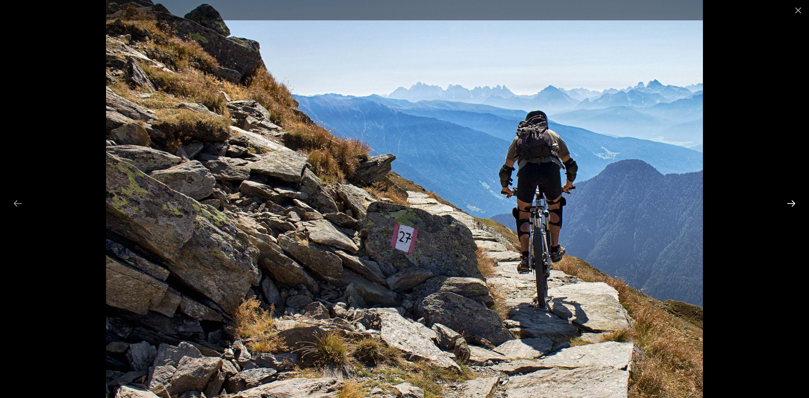
click at [792, 201] on button "Next slide" at bounding box center [791, 203] width 18 height 17
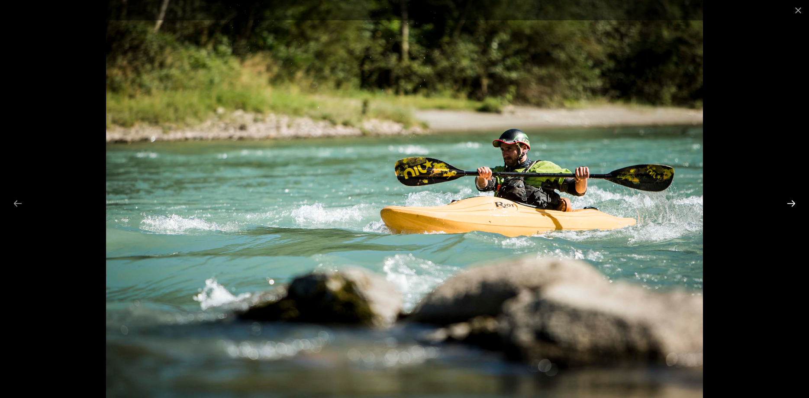
click at [792, 201] on button "Next slide" at bounding box center [791, 203] width 18 height 17
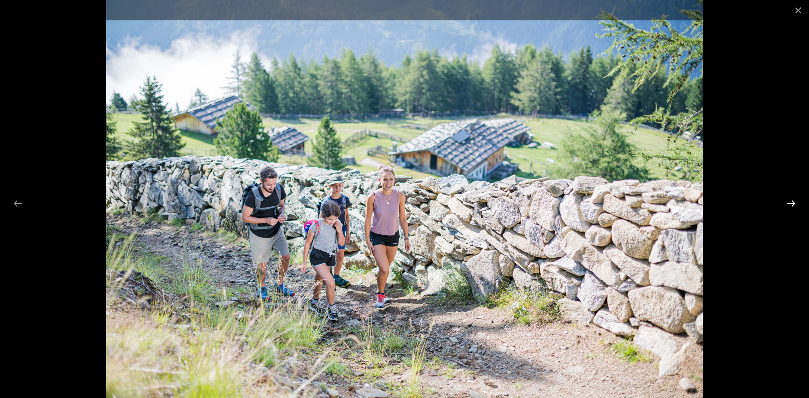
click at [792, 201] on button "Next slide" at bounding box center [791, 203] width 18 height 17
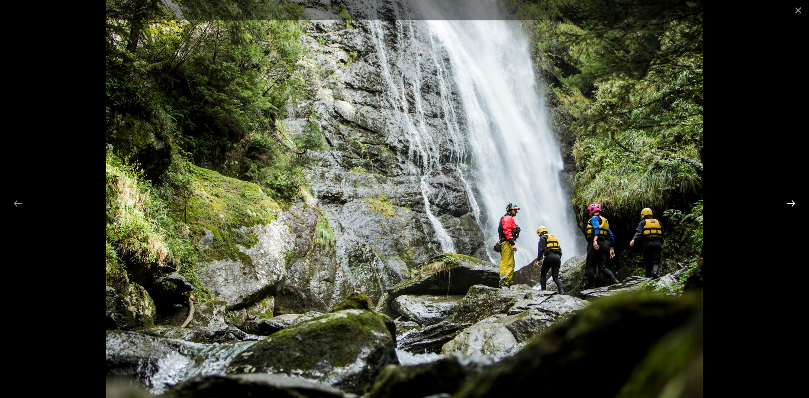
click at [792, 201] on button "Next slide" at bounding box center [791, 203] width 18 height 17
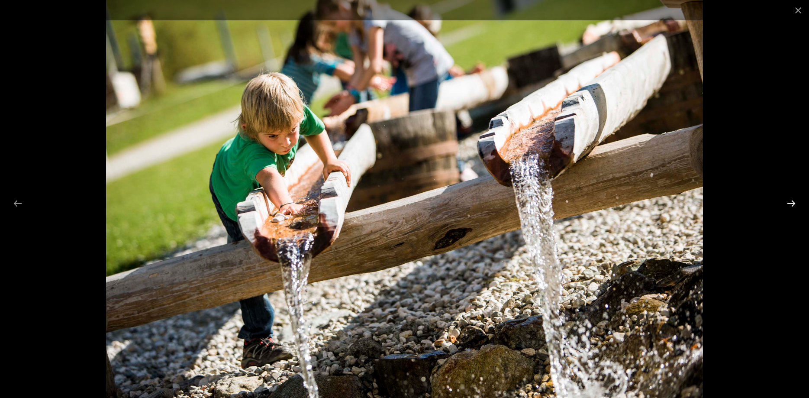
click at [792, 201] on button "Next slide" at bounding box center [791, 203] width 18 height 17
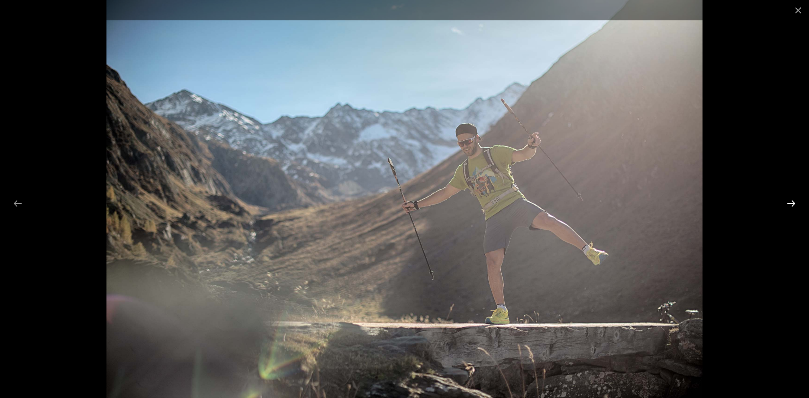
click at [792, 201] on button "Next slide" at bounding box center [791, 203] width 18 height 17
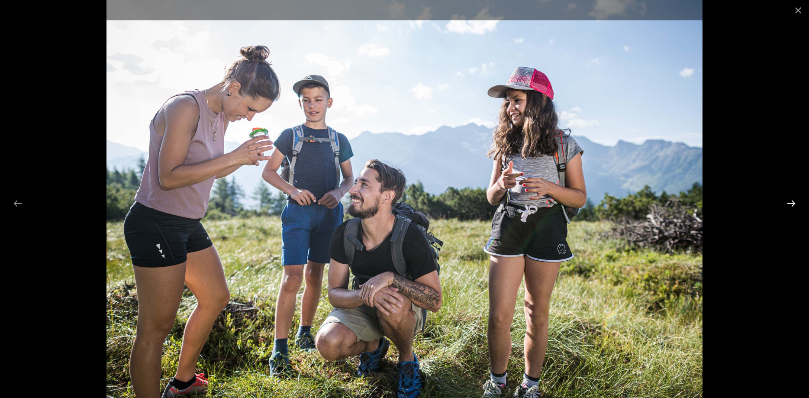
click at [792, 201] on button "Next slide" at bounding box center [791, 203] width 18 height 17
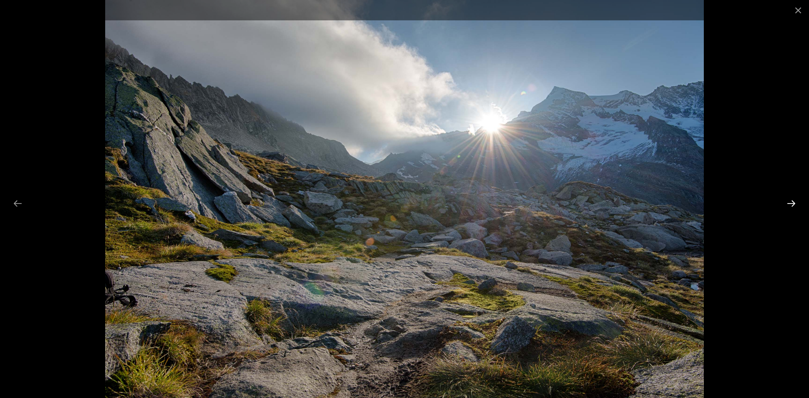
click at [792, 201] on button "Next slide" at bounding box center [791, 203] width 18 height 17
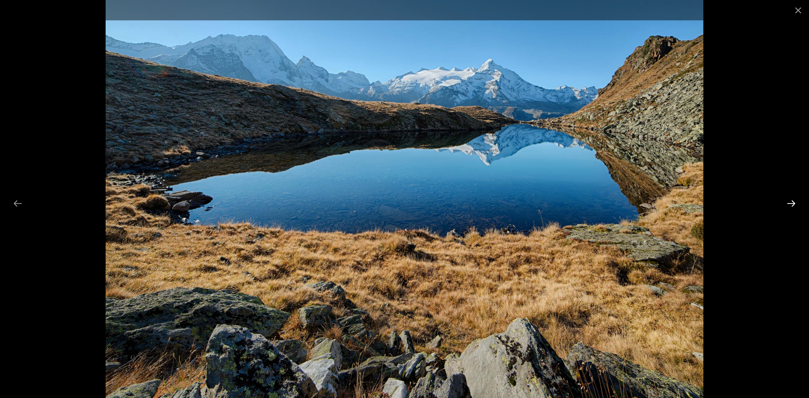
click at [792, 201] on button "Next slide" at bounding box center [791, 203] width 18 height 17
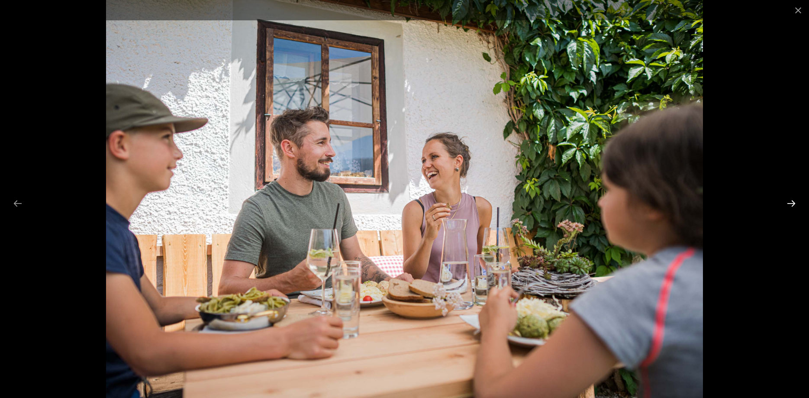
click at [792, 201] on button "Next slide" at bounding box center [791, 203] width 18 height 17
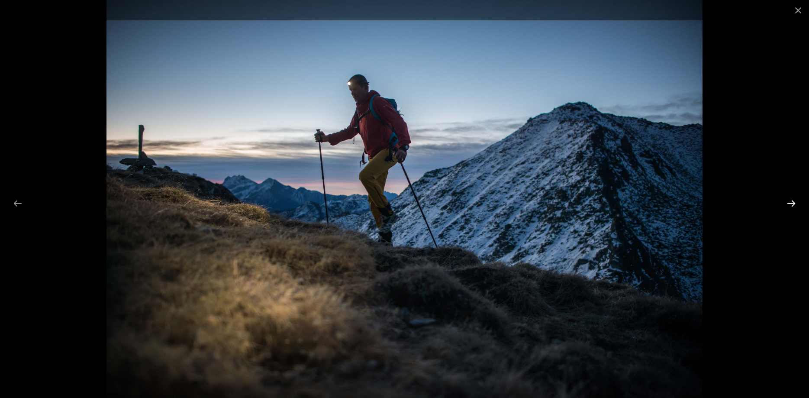
click at [792, 201] on button "Next slide" at bounding box center [791, 203] width 18 height 17
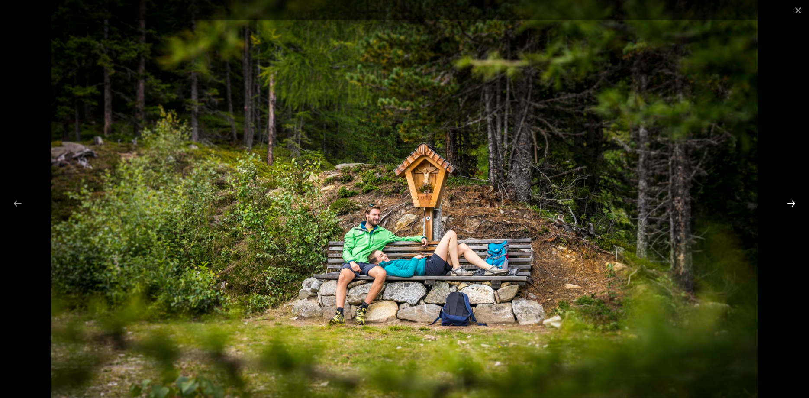
click at [792, 201] on button "Next slide" at bounding box center [791, 203] width 18 height 17
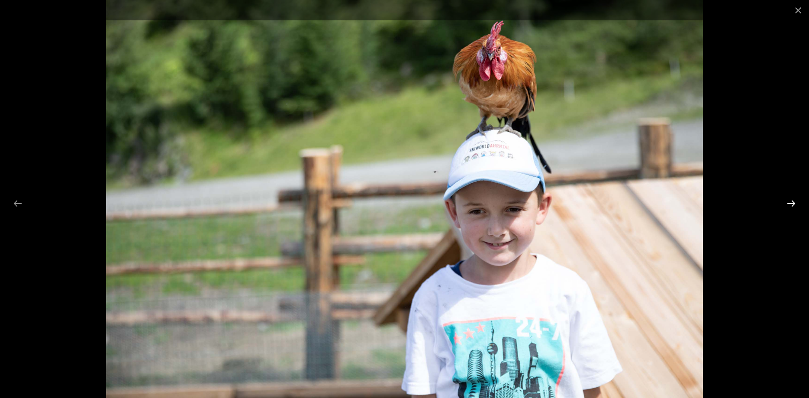
click at [792, 201] on button "Next slide" at bounding box center [791, 203] width 18 height 17
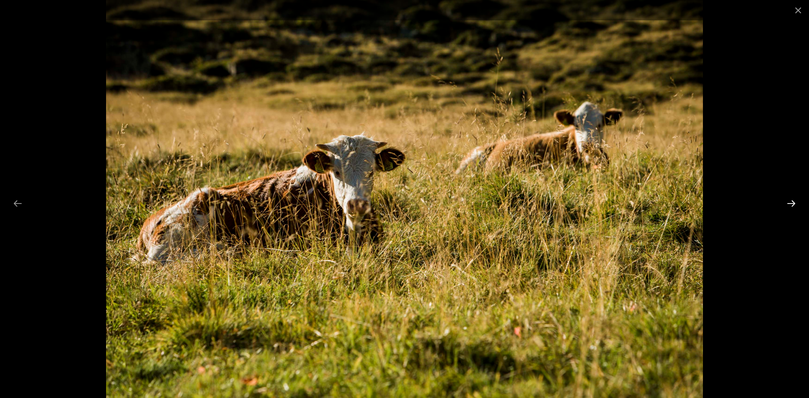
click at [792, 201] on button "Next slide" at bounding box center [791, 203] width 18 height 17
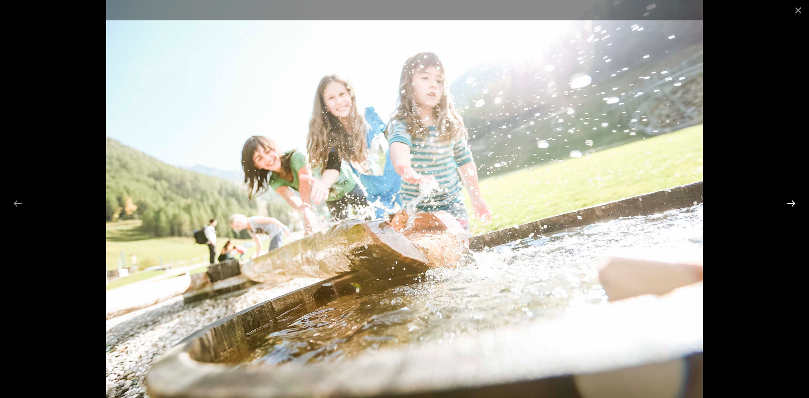
click at [792, 201] on button "Next slide" at bounding box center [791, 203] width 18 height 17
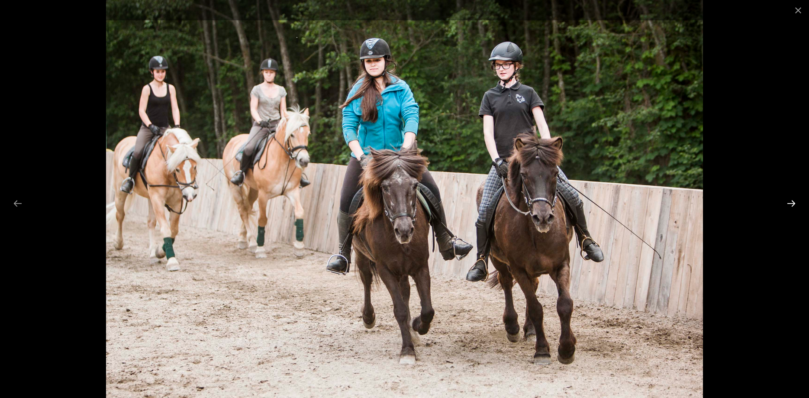
click at [792, 201] on button "Next slide" at bounding box center [791, 203] width 18 height 17
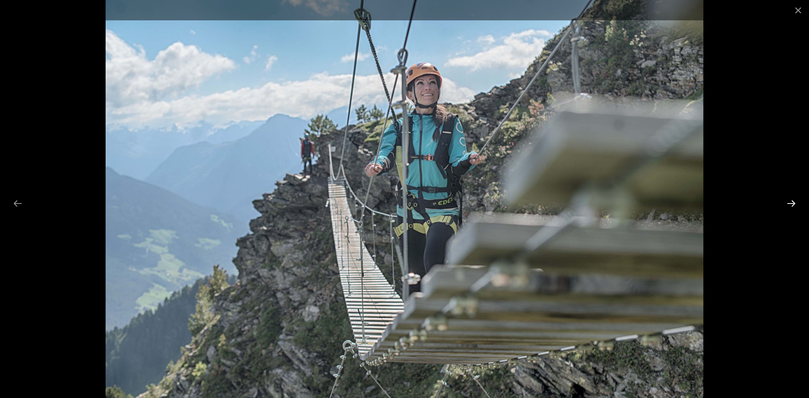
click at [792, 201] on button "Next slide" at bounding box center [791, 203] width 18 height 17
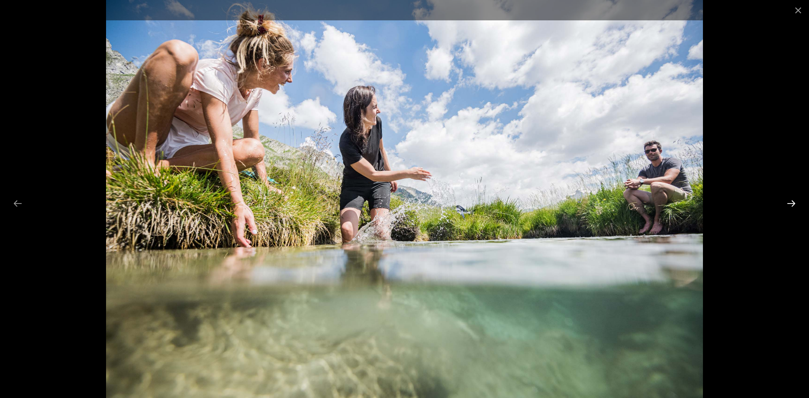
click at [792, 201] on button "Next slide" at bounding box center [791, 203] width 18 height 17
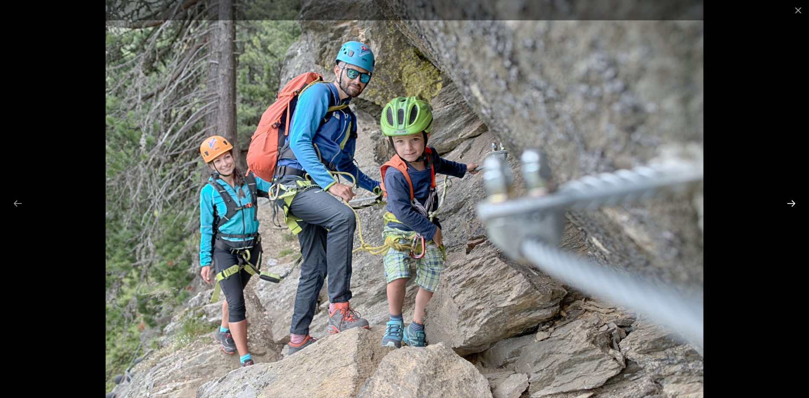
click at [792, 201] on button "Next slide" at bounding box center [791, 203] width 18 height 17
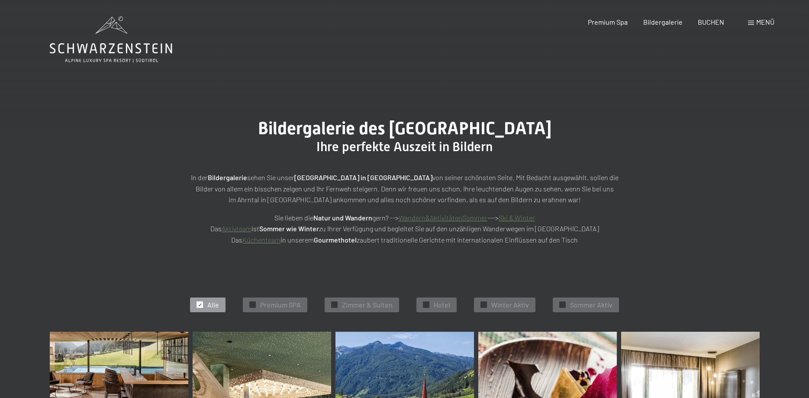
scroll to position [44, 0]
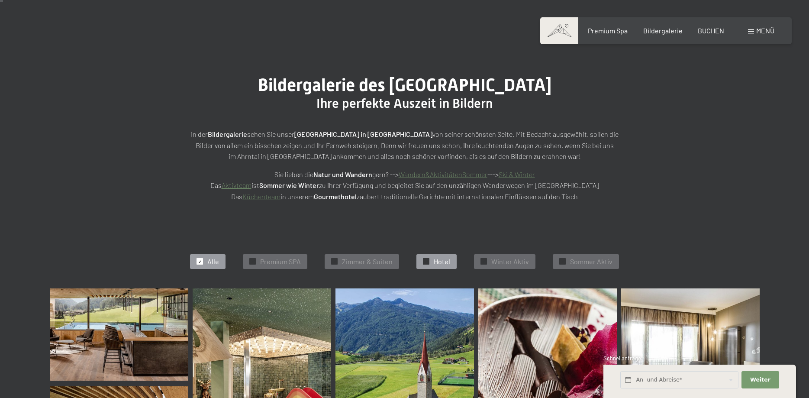
click at [431, 258] on div "✓ Hotel" at bounding box center [436, 261] width 40 height 15
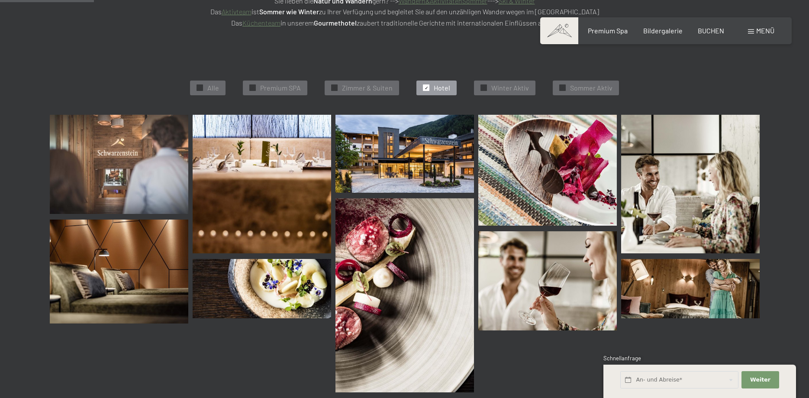
scroll to position [218, 0]
click at [338, 83] on div "✓ Zimmer & Suiten" at bounding box center [362, 87] width 74 height 15
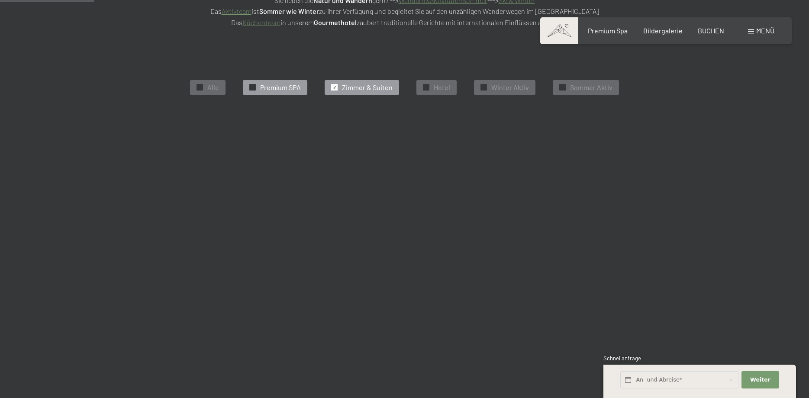
click at [258, 84] on div "✓ Premium SPA" at bounding box center [275, 87] width 64 height 15
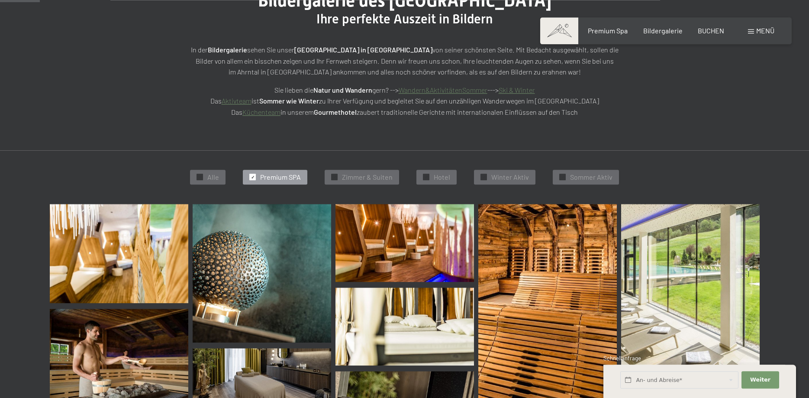
scroll to position [86, 0]
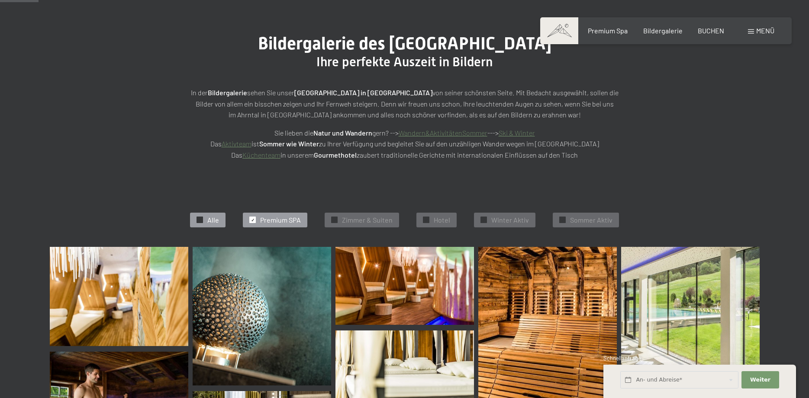
click at [208, 218] on div "✓ Alle" at bounding box center [207, 220] width 35 height 15
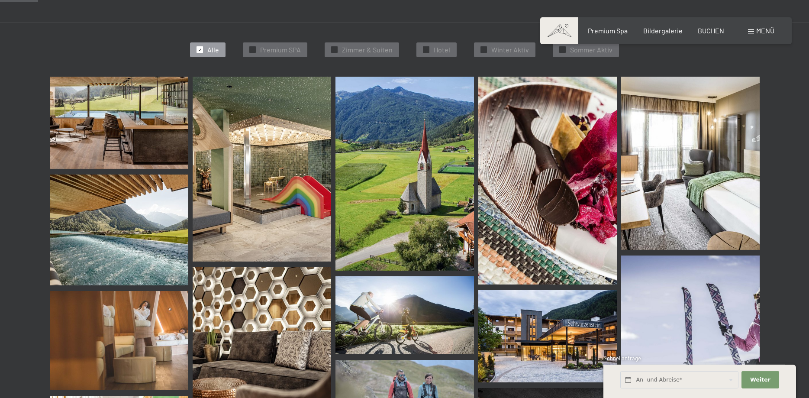
scroll to position [218, 0]
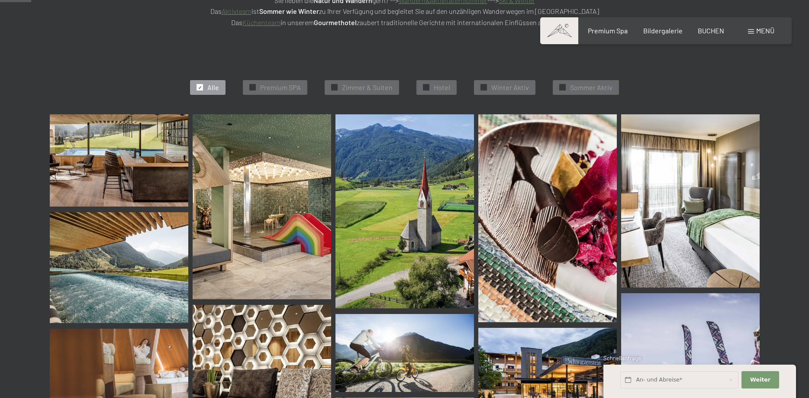
click at [146, 150] on img at bounding box center [119, 160] width 139 height 92
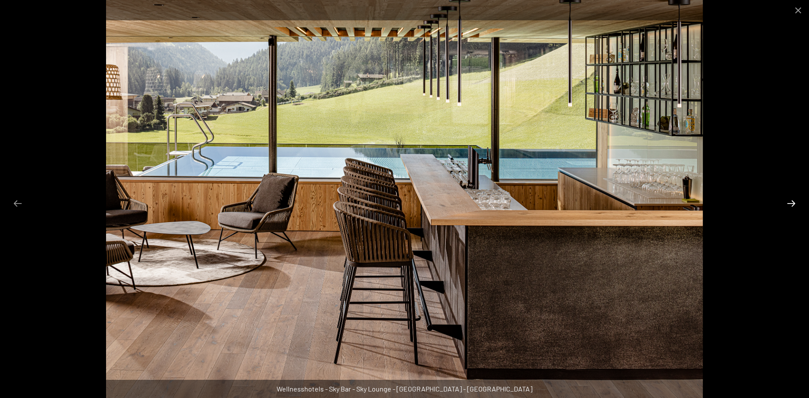
click at [793, 202] on button "Next slide" at bounding box center [791, 203] width 18 height 17
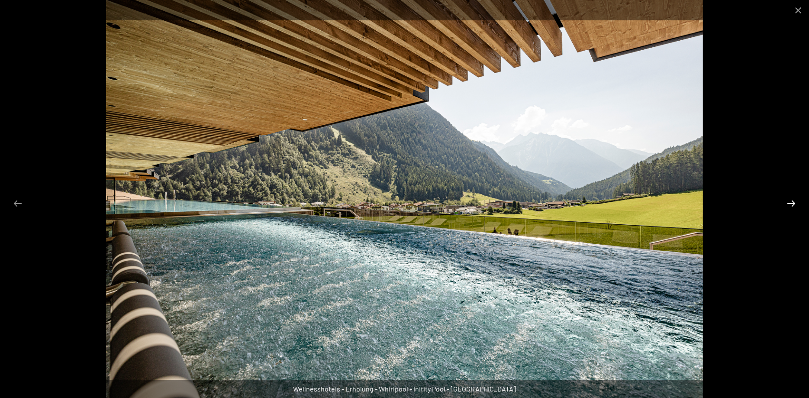
click at [793, 202] on button "Next slide" at bounding box center [791, 203] width 18 height 17
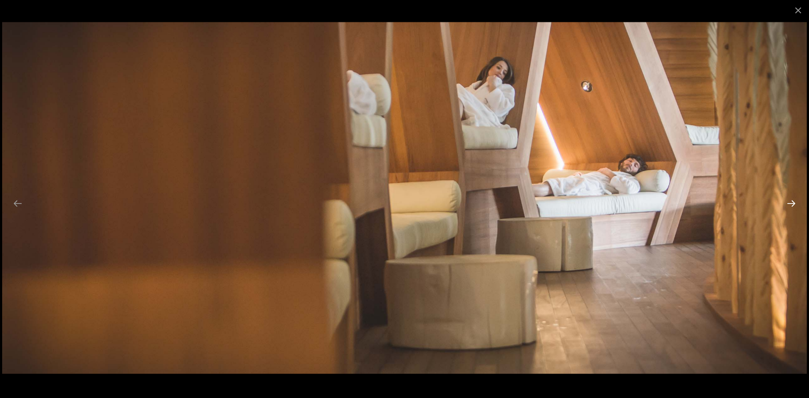
click at [793, 202] on button "Next slide" at bounding box center [791, 203] width 18 height 17
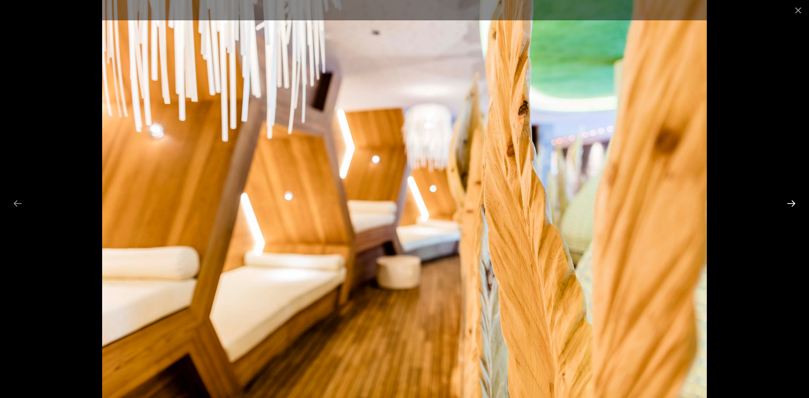
click at [793, 202] on button "Next slide" at bounding box center [791, 203] width 18 height 17
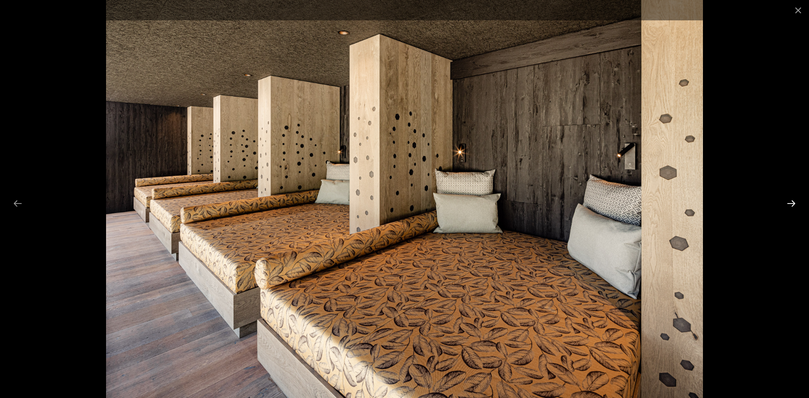
click at [793, 202] on button "Next slide" at bounding box center [791, 203] width 18 height 17
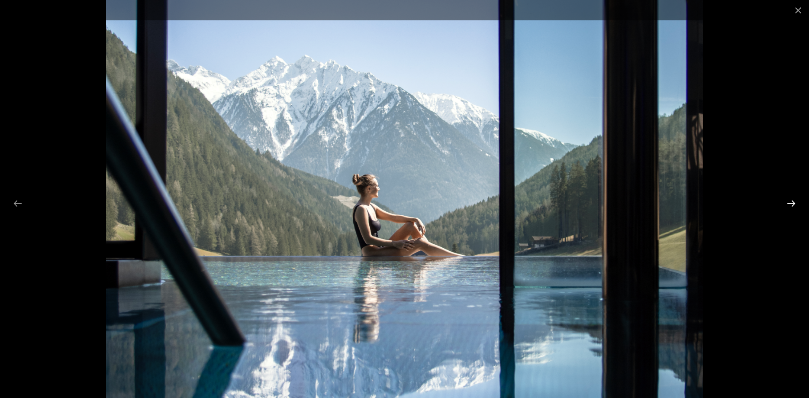
click at [793, 202] on button "Next slide" at bounding box center [791, 203] width 18 height 17
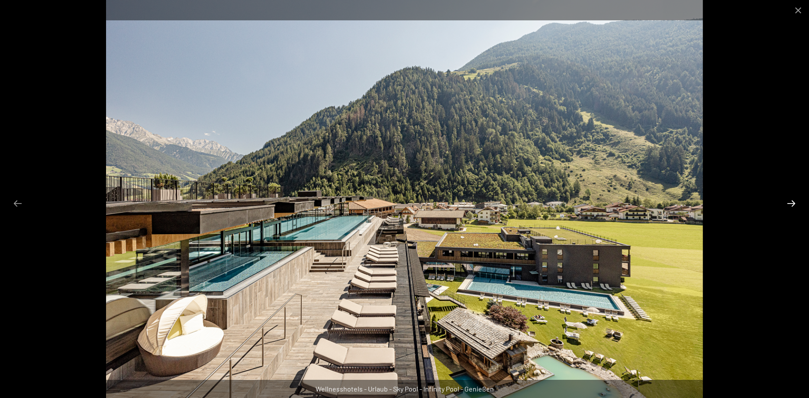
click at [793, 202] on button "Next slide" at bounding box center [791, 203] width 18 height 17
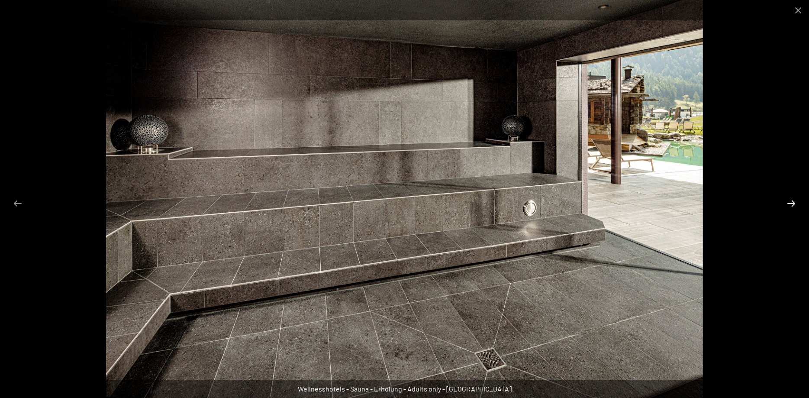
click at [793, 202] on button "Next slide" at bounding box center [791, 203] width 18 height 17
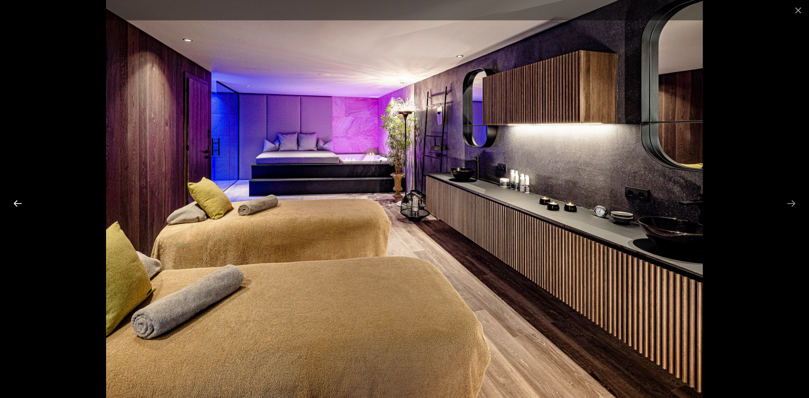
click at [16, 207] on button "Previous slide" at bounding box center [18, 203] width 18 height 17
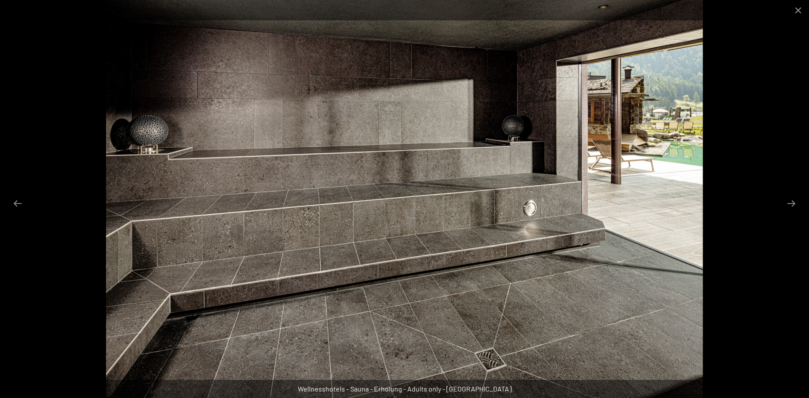
click at [771, 155] on div at bounding box center [404, 199] width 809 height 398
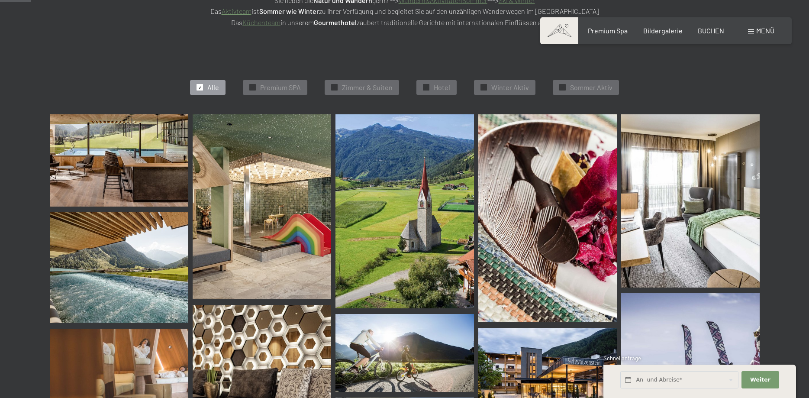
drag, startPoint x: 760, startPoint y: 193, endPoint x: 755, endPoint y: 177, distance: 17.8
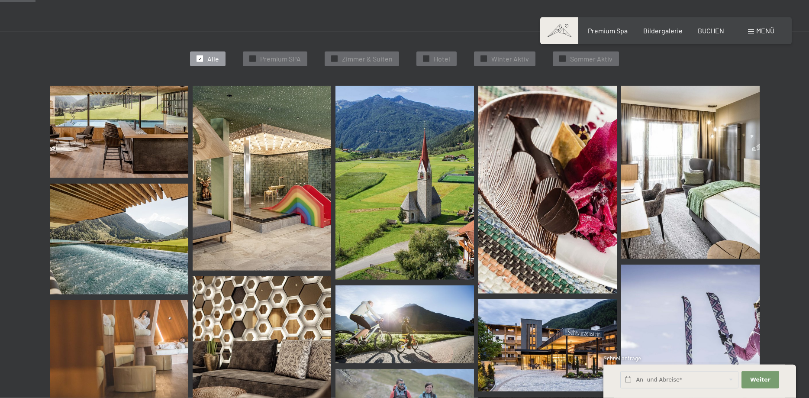
scroll to position [262, 0]
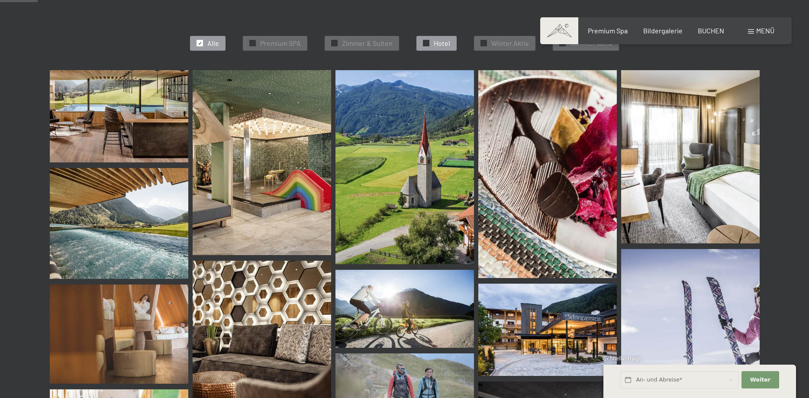
click at [429, 40] on div at bounding box center [426, 43] width 6 height 6
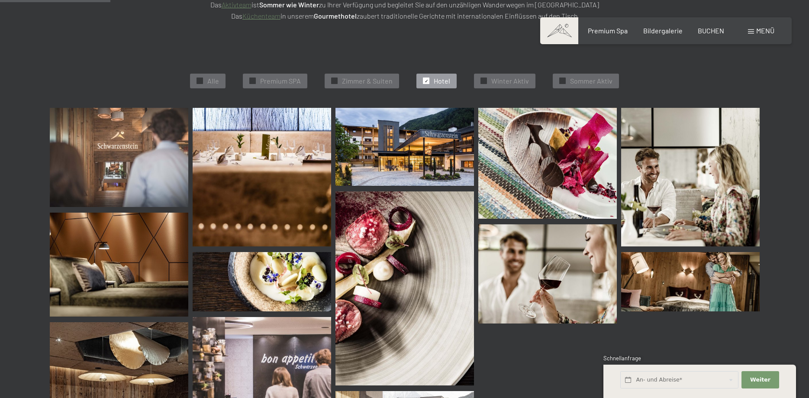
scroll to position [218, 0]
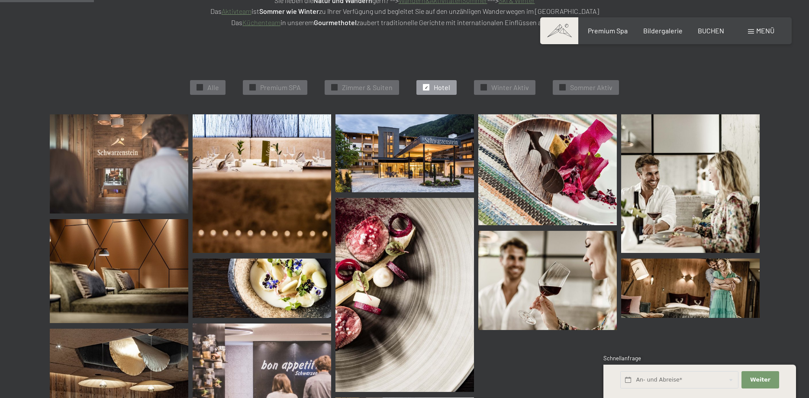
click at [113, 158] on img at bounding box center [119, 163] width 139 height 99
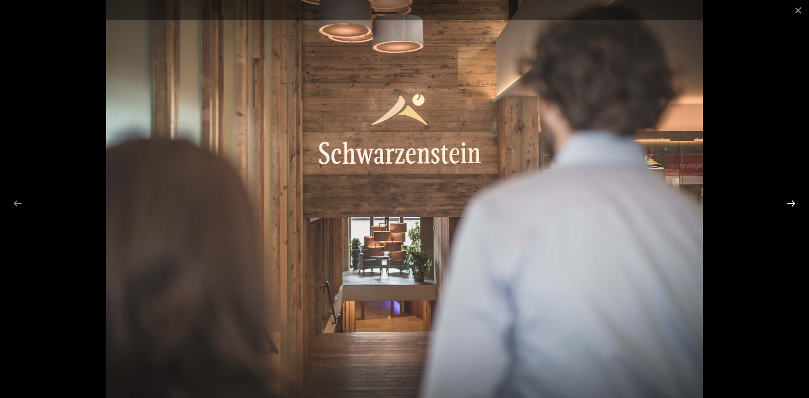
click at [792, 201] on button "Next slide" at bounding box center [791, 203] width 18 height 17
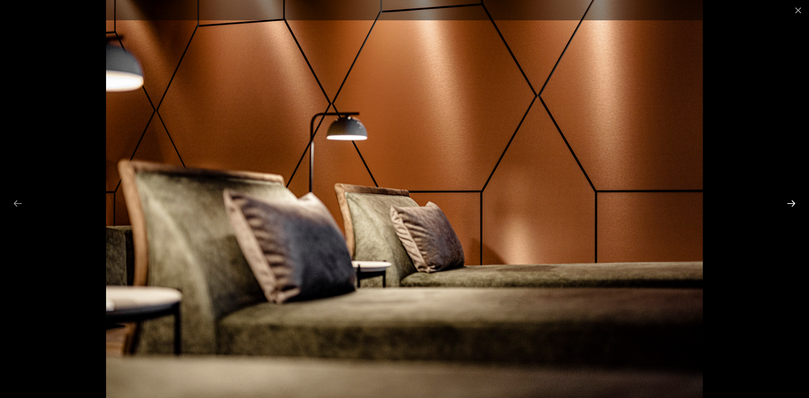
click at [792, 201] on button "Next slide" at bounding box center [791, 203] width 18 height 17
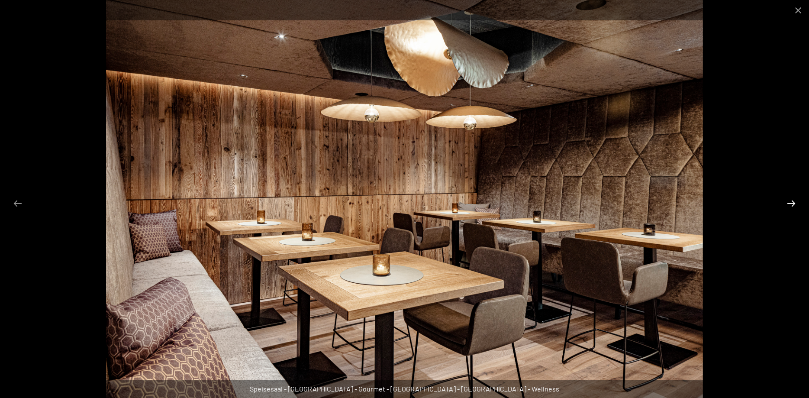
click at [791, 202] on button "Next slide" at bounding box center [791, 203] width 18 height 17
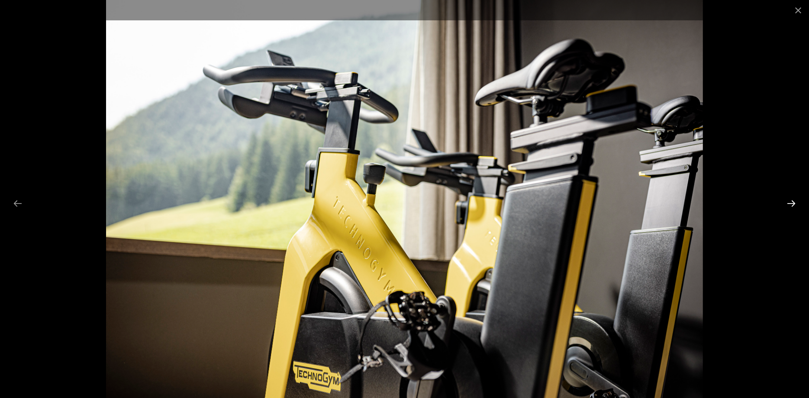
click at [789, 203] on button "Next slide" at bounding box center [791, 203] width 18 height 17
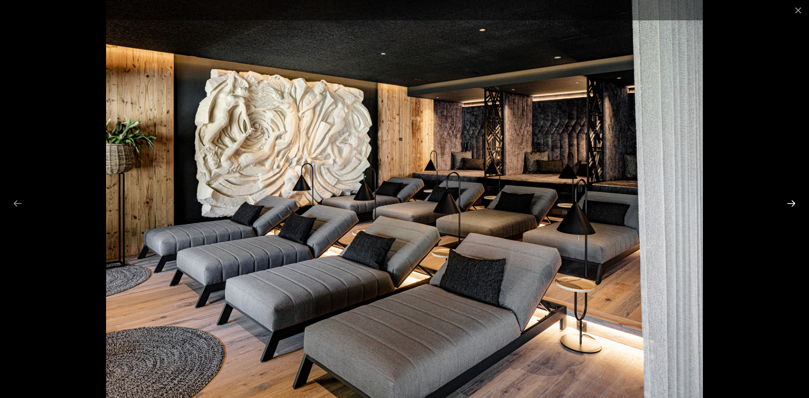
click at [790, 201] on button "Next slide" at bounding box center [791, 203] width 18 height 17
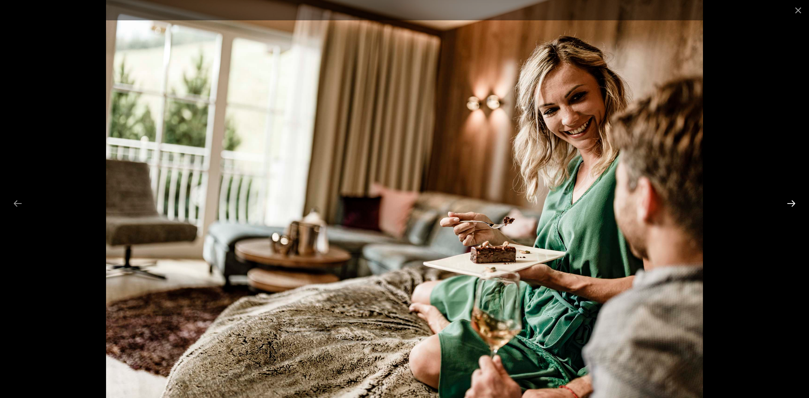
click at [790, 201] on button "Next slide" at bounding box center [791, 203] width 18 height 17
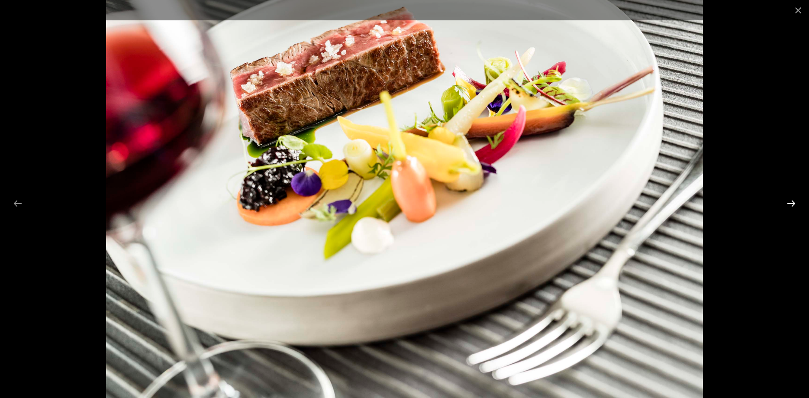
click at [790, 201] on button "Next slide" at bounding box center [791, 203] width 18 height 17
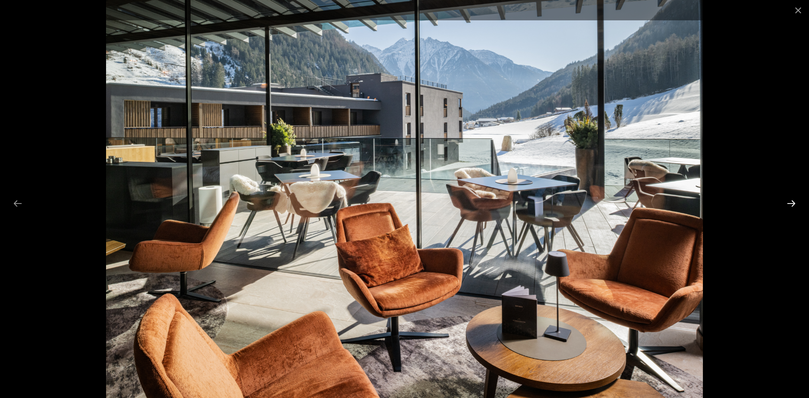
click at [790, 201] on button "Next slide" at bounding box center [791, 203] width 18 height 17
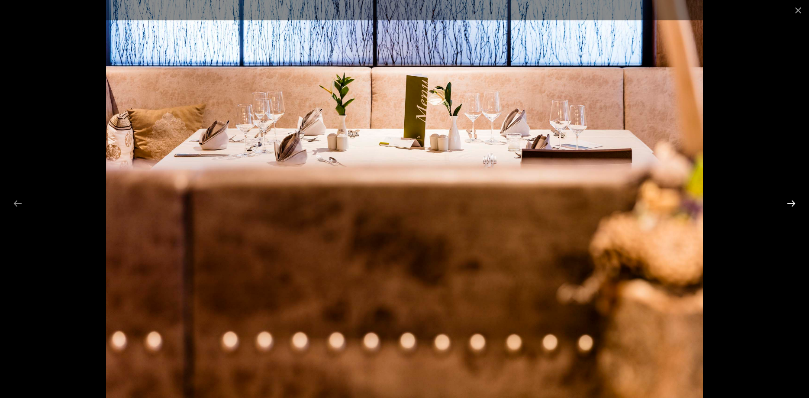
click at [790, 201] on button "Next slide" at bounding box center [791, 203] width 18 height 17
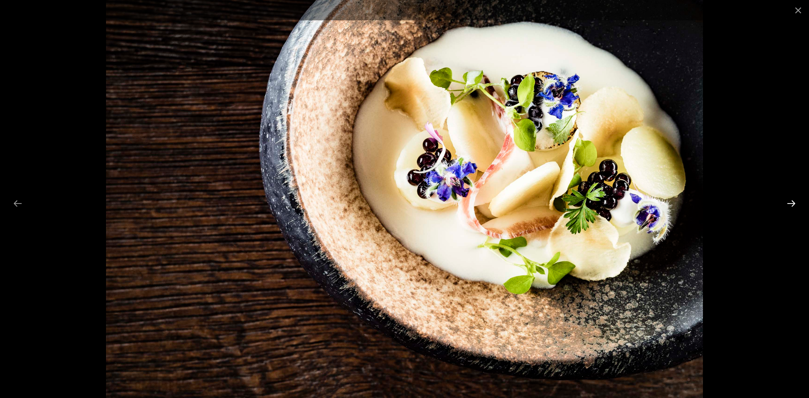
click at [790, 201] on button "Next slide" at bounding box center [791, 203] width 18 height 17
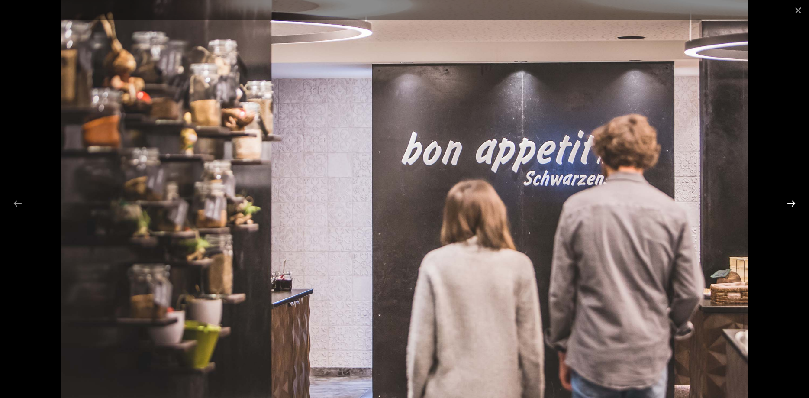
click at [790, 201] on button "Next slide" at bounding box center [791, 203] width 18 height 17
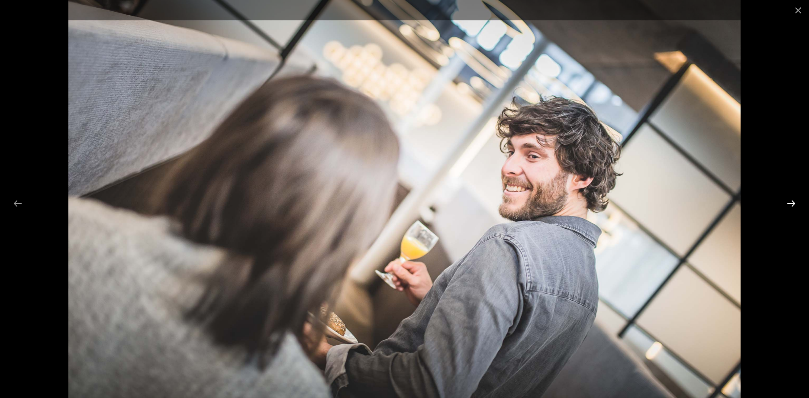
click at [790, 201] on button "Next slide" at bounding box center [791, 203] width 18 height 17
